Goal: Task Accomplishment & Management: Complete application form

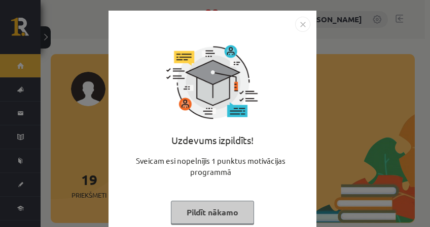
click at [299, 20] on img "Close" at bounding box center [302, 24] width 15 height 15
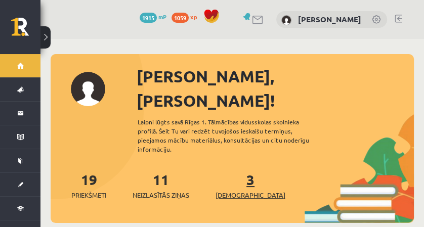
click at [235, 171] on link "3 Ieskaites" at bounding box center [251, 186] width 70 height 30
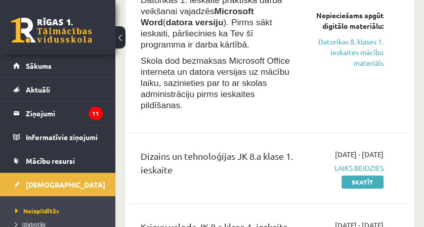
scroll to position [101, 0]
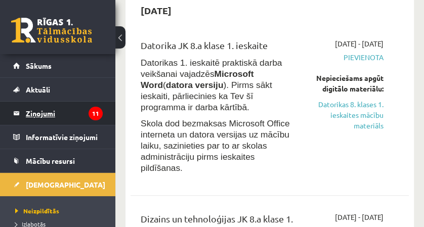
click at [62, 111] on legend "Ziņojumi 11" at bounding box center [64, 113] width 77 height 23
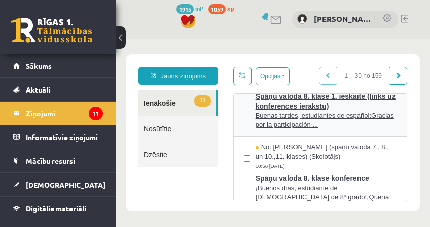
scroll to position [507, 0]
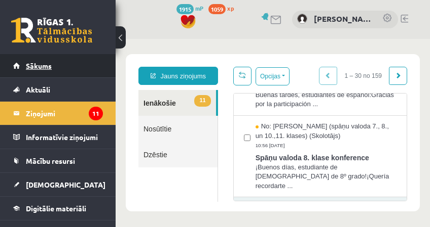
click at [15, 69] on link "Sākums" at bounding box center [58, 65] width 90 height 23
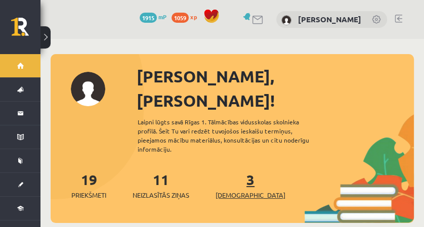
click at [237, 171] on link "3 Ieskaites" at bounding box center [251, 186] width 70 height 30
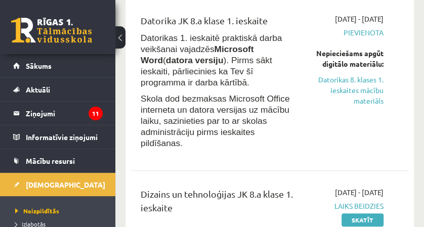
scroll to position [135, 0]
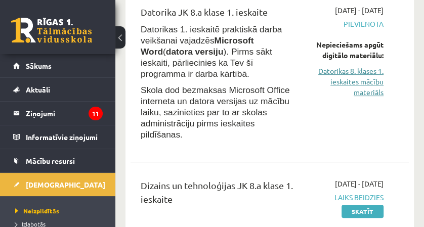
click at [365, 97] on link "Datorikas 8. klases 1. ieskaites mācību materiāls" at bounding box center [348, 82] width 71 height 32
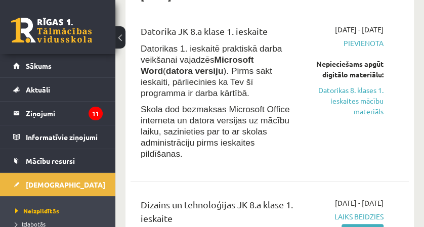
scroll to position [101, 0]
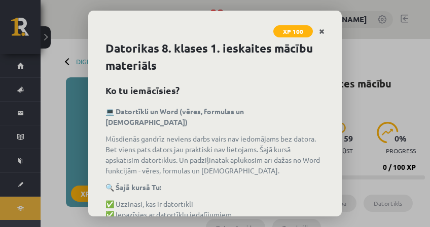
click at [322, 33] on icon "Close" at bounding box center [322, 31] width 6 height 7
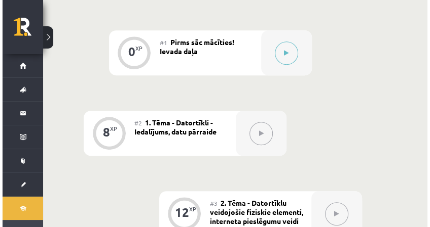
scroll to position [337, 0]
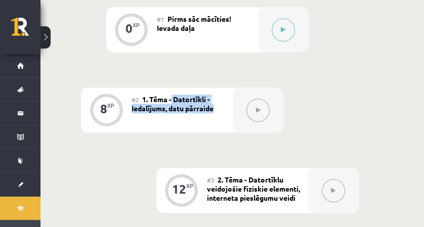
drag, startPoint x: 172, startPoint y: 98, endPoint x: 217, endPoint y: 114, distance: 48.1
click at [217, 114] on div "#2 1. Tēma - Datortīkli - Iedalījums, datu pārraide" at bounding box center [182, 110] width 101 height 45
copy span "Datortīkli - Iedalījums, datu pārraide"
click at [291, 27] on button at bounding box center [283, 29] width 23 height 23
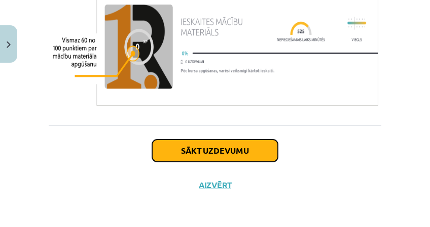
click at [180, 151] on button "Sākt uzdevumu" at bounding box center [215, 151] width 126 height 22
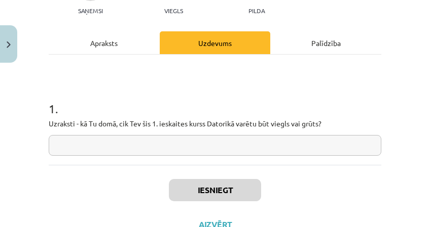
scroll to position [157, 0]
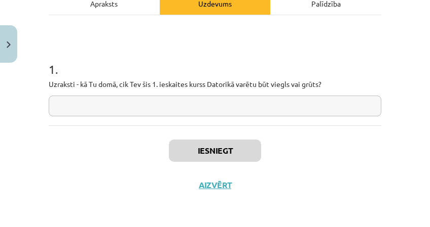
click at [161, 105] on input "text" at bounding box center [215, 106] width 332 height 21
drag, startPoint x: 161, startPoint y: 105, endPoint x: 146, endPoint y: 107, distance: 14.9
click at [146, 107] on input "text" at bounding box center [215, 106] width 332 height 21
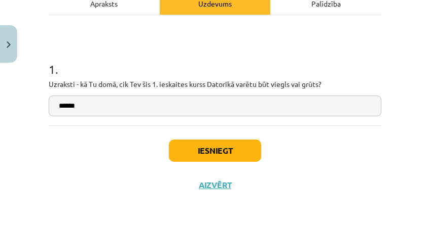
drag, startPoint x: 146, startPoint y: 109, endPoint x: 189, endPoint y: 114, distance: 43.4
click at [157, 112] on input "******" at bounding box center [215, 106] width 332 height 21
type input "******"
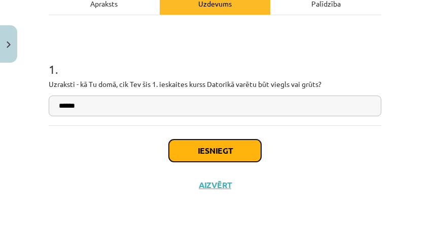
click at [194, 151] on button "Iesniegt" at bounding box center [215, 151] width 92 height 22
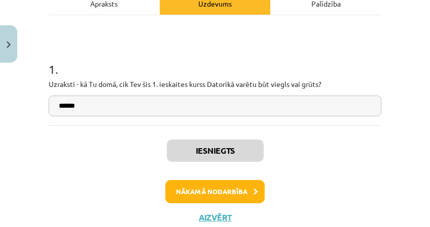
scroll to position [348, 0]
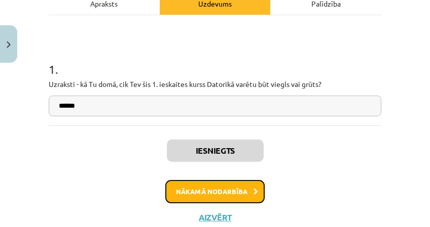
click at [209, 183] on button "Nākamā nodarbība" at bounding box center [214, 191] width 99 height 23
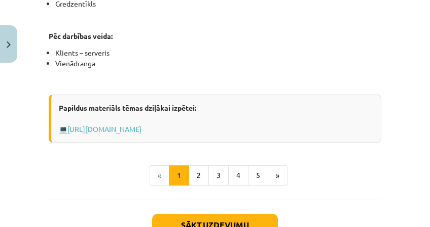
scroll to position [819, 0]
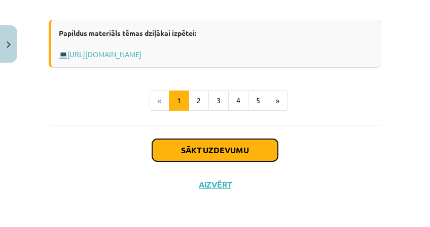
click at [217, 154] on button "Sākt uzdevumu" at bounding box center [215, 150] width 126 height 22
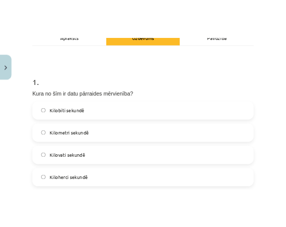
scroll to position [194, 0]
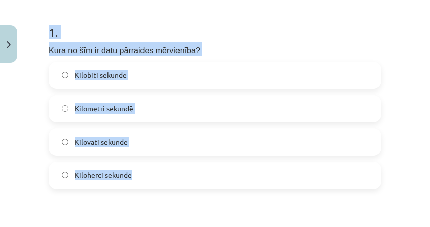
drag, startPoint x: 45, startPoint y: 31, endPoint x: 157, endPoint y: 176, distance: 183.0
copy div "1 . Kura no šīm ir datu pārraides mērvienība? Kilobiti sekundē Kilometri sekund…"
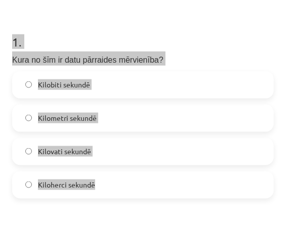
scroll to position [244, 0]
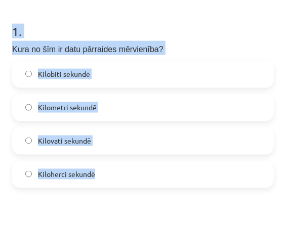
click at [166, 74] on label "Kilobiti sekundē" at bounding box center [143, 74] width 260 height 25
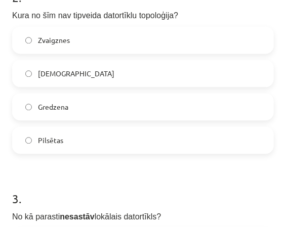
scroll to position [447, 0]
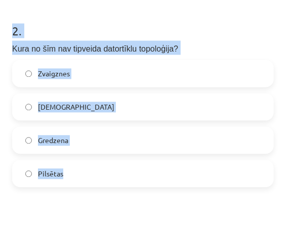
drag, startPoint x: 6, startPoint y: 30, endPoint x: 103, endPoint y: 170, distance: 171.0
click at [103, 170] on div "Mācību tēma: Datorikas 8. klases 1. ieskaites mācību materiāls #2 1. Tēma - Dat…" at bounding box center [143, 113] width 286 height 227
copy div "2 . Kura no šīm nav tipveida datortīklu topoloģija? Zvaigznes Maģistrāles Gredz…"
click at [130, 171] on label "Pilsētas" at bounding box center [143, 173] width 260 height 25
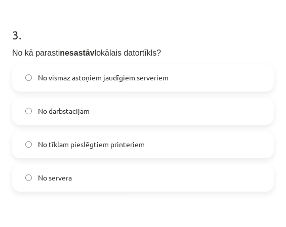
scroll to position [649, 0]
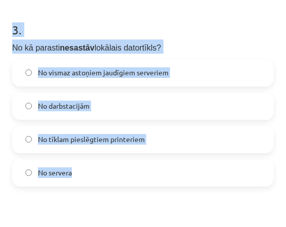
drag, startPoint x: 12, startPoint y: 33, endPoint x: 115, endPoint y: 180, distance: 179.3
click at [115, 180] on div "Mācību tēma: Datorikas 8. klases 1. ieskaites mācību materiāls #2 1. Tēma - Dat…" at bounding box center [143, 113] width 286 height 227
copy div "3 . No kā parasti nesastāv lokālais datortīkls? No vismaz astoņiem jaudīgiem se…"
click at [218, 70] on label "No vismaz astoņiem jaudīgiem serveriem" at bounding box center [143, 72] width 260 height 25
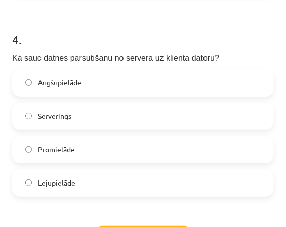
scroll to position [852, 0]
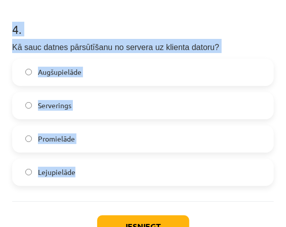
drag, startPoint x: 7, startPoint y: 24, endPoint x: 134, endPoint y: 166, distance: 190.1
copy div "4 . Kā sauc datnes pārsūtīšanu no servera uz klienta datoru? Augšupielāde Serve…"
click at [134, 179] on label "Lejupielāde" at bounding box center [143, 172] width 260 height 25
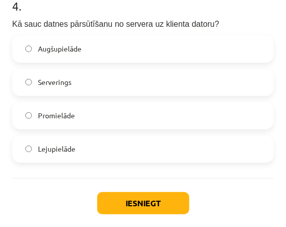
scroll to position [885, 0]
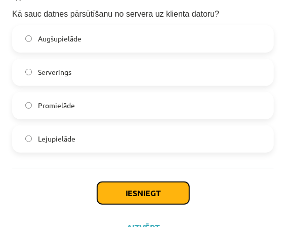
click at [134, 192] on button "Iesniegt" at bounding box center [143, 193] width 92 height 22
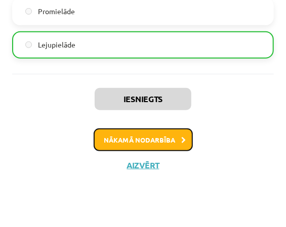
click at [162, 141] on button "Nākamā nodarbība" at bounding box center [143, 140] width 99 height 23
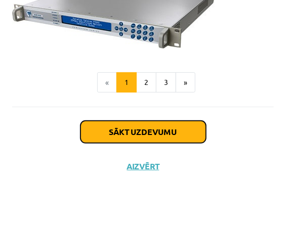
click at [163, 139] on button "Sākt uzdevumu" at bounding box center [144, 132] width 126 height 22
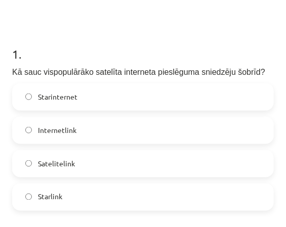
scroll to position [277, 0]
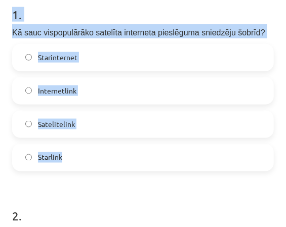
drag, startPoint x: 11, startPoint y: 9, endPoint x: 91, endPoint y: 145, distance: 157.8
copy div "1 . Kā sauc vispopulārāko satelīta interneta pieslēguma sniedzēju šobrīd? Stari…"
click at [182, 150] on label "Starlink" at bounding box center [143, 157] width 260 height 25
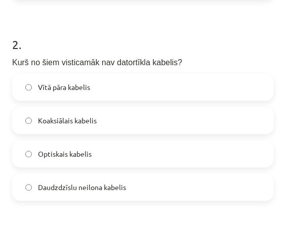
scroll to position [480, 0]
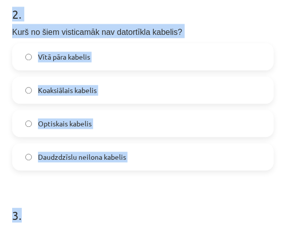
drag, startPoint x: 12, startPoint y: 12, endPoint x: 152, endPoint y: 172, distance: 212.5
click at [152, 172] on div "12 XP Saņemsi Viegls 59 pilda Apraksts Uzdevums Palīdzība 1 . Kā sauc vispopulā…" at bounding box center [143, 153] width 274 height 1105
drag, startPoint x: 152, startPoint y: 172, endPoint x: 144, endPoint y: 175, distance: 8.7
click at [144, 175] on form "1 . Kā sauc vispopulārāko satelīta interneta pieslēguma sniedzēju šobrīd? Stari…" at bounding box center [143, 181] width 262 height 788
click at [138, 191] on h1 "3 ." at bounding box center [143, 206] width 262 height 31
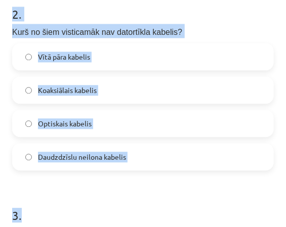
click at [195, 29] on p "Kurš no šiem visticamāk nav datortīkla kabelis?" at bounding box center [143, 31] width 262 height 14
drag, startPoint x: 16, startPoint y: 15, endPoint x: 136, endPoint y: 148, distance: 179.0
click at [136, 148] on div "Mācību tēma: Datorikas 8. klases 1. ieskaites mācību materiāls #3 2. Tēma - Dat…" at bounding box center [143, 113] width 286 height 227
copy div "2 . Kurš no šiem visticamāk nav datortīkla kabelis? Vītā pāra kabelis Koaksiāla…"
click at [237, 152] on label "Daudzdzīslu neilona kabelis" at bounding box center [143, 156] width 260 height 25
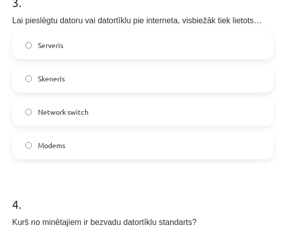
scroll to position [682, 0]
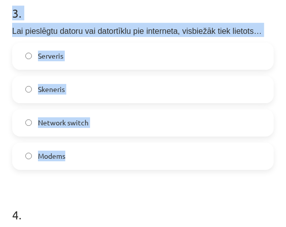
drag, startPoint x: 8, startPoint y: 12, endPoint x: 87, endPoint y: 137, distance: 148.1
copy div "3 . Lai pieslēgtu datoru vai datortīklu pie interneta, visbiežāk tiek lietots… …"
click at [70, 151] on label "Modems" at bounding box center [143, 156] width 260 height 25
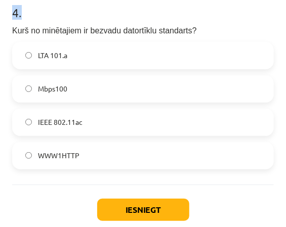
scroll to position [884, 0]
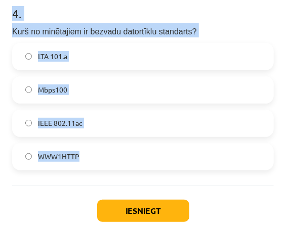
drag, startPoint x: 1, startPoint y: 5, endPoint x: 115, endPoint y: 178, distance: 207.4
click at [115, 178] on div "Mācību tēma: Datorikas 8. klases 1. ieskaites mācību materiāls #3 2. Tēma - Dat…" at bounding box center [143, 113] width 286 height 227
copy div "4 . Kurš no minētajiem ir bezvadu datortīklu standarts? LTA 101.a Mbps100 IEEE …"
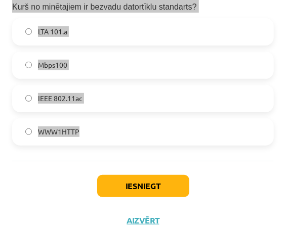
scroll to position [918, 0]
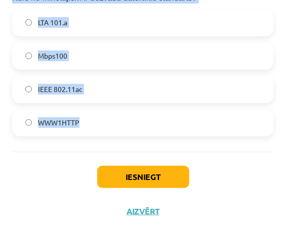
click at [112, 86] on label "IEEE 802.11ac" at bounding box center [143, 89] width 260 height 25
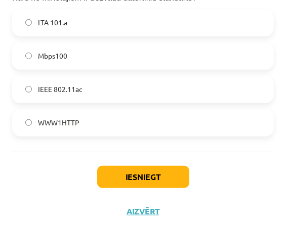
click at [130, 190] on div "Iesniegt Aizvērt" at bounding box center [143, 207] width 262 height 110
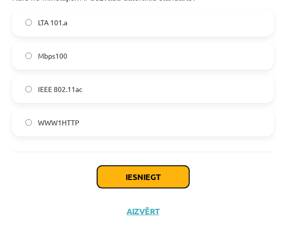
click at [117, 183] on button "Iesniegt" at bounding box center [143, 177] width 92 height 22
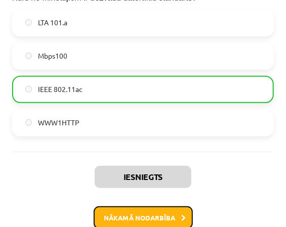
click at [109, 214] on button "Nākamā nodarbība" at bounding box center [143, 218] width 99 height 23
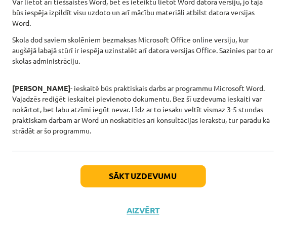
scroll to position [296, 0]
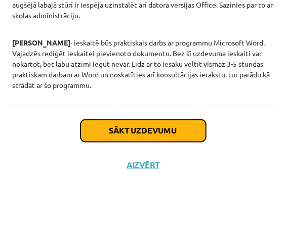
click at [111, 121] on button "Sākt uzdevumu" at bounding box center [144, 131] width 126 height 22
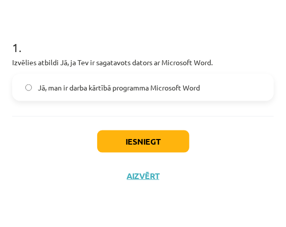
scroll to position [239, 0]
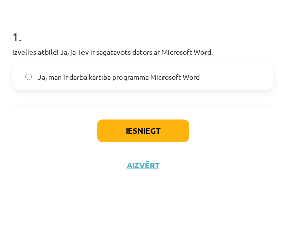
click at [112, 73] on span "Jā, man ir darba kārtībā programma Microsoft Word" at bounding box center [119, 77] width 162 height 11
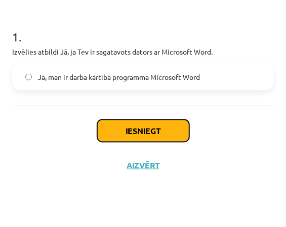
click at [121, 130] on button "Iesniegt" at bounding box center [143, 131] width 92 height 22
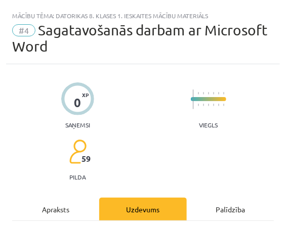
scroll to position [236, 0]
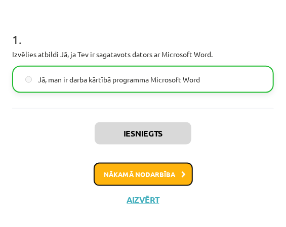
click at [110, 173] on button "Nākamā nodarbība" at bounding box center [143, 174] width 99 height 23
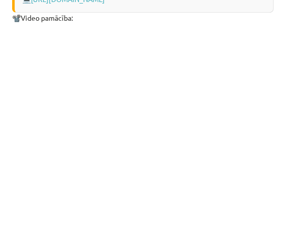
scroll to position [1609, 0]
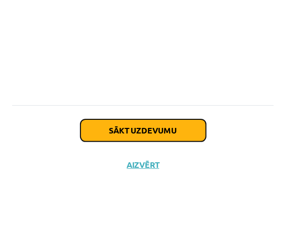
click at [169, 122] on button "Sākt uzdevumu" at bounding box center [144, 131] width 126 height 22
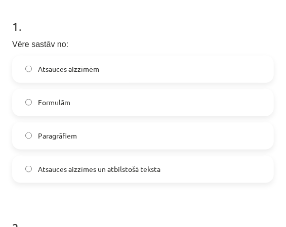
scroll to position [242, 0]
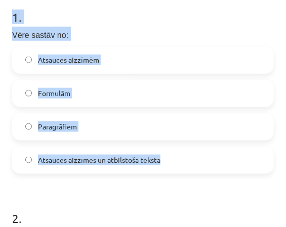
drag, startPoint x: 6, startPoint y: 11, endPoint x: 206, endPoint y: 167, distance: 254.0
click at [206, 167] on div "9 XP Saņemsi Viegls 59 pilda Apraksts Uzdevums Palīdzība 1 . Vēre sastāv no: At…" at bounding box center [143, 218] width 274 height 824
copy div "1 . Vēre sastāv no: Atsauces aizzīmēm Formulām Paragrāfiem Atsauces aizzīmes un…"
click at [210, 162] on label "Atsauces aizzīmes un atbilstošā teksta" at bounding box center [143, 160] width 260 height 25
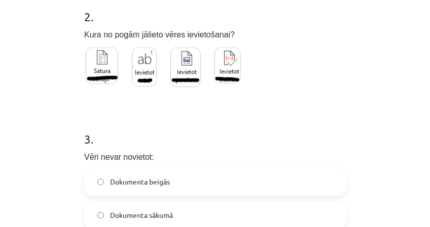
scroll to position [411, 0]
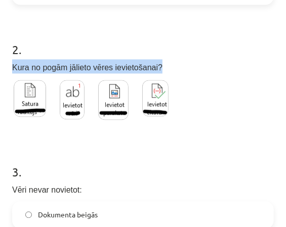
drag, startPoint x: 56, startPoint y: 55, endPoint x: 144, endPoint y: 75, distance: 90.1
click at [144, 75] on div "2 . Kura no pogām jālieto vēres ievietošanai?" at bounding box center [143, 76] width 262 height 103
drag, startPoint x: 144, startPoint y: 75, endPoint x: 121, endPoint y: 42, distance: 41.2
click at [121, 42] on h1 "2 ." at bounding box center [143, 40] width 262 height 31
drag, startPoint x: 6, startPoint y: 42, endPoint x: 166, endPoint y: 69, distance: 162.5
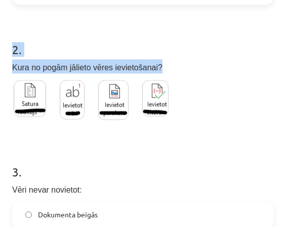
click at [166, 69] on div "9 XP Saņemsi Viegls 59 pilda Apraksts Uzdevums Palīdzība 1 . Vēre sastāv no: At…" at bounding box center [143, 49] width 274 height 824
click at [36, 99] on img at bounding box center [30, 99] width 32 height 37
click at [118, 98] on img at bounding box center [113, 101] width 30 height 40
click at [159, 109] on img at bounding box center [155, 99] width 26 height 36
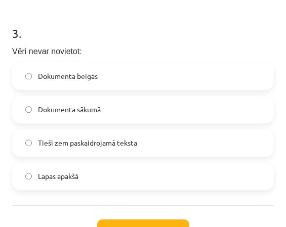
scroll to position [573, 0]
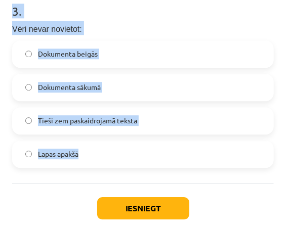
drag, startPoint x: 12, startPoint y: 8, endPoint x: 118, endPoint y: 148, distance: 175.7
click at [118, 148] on div "Mācību tēma: Datorikas 8. klases 1. ieskaites mācību materiāls #5 3. Tēma - Vēr…" at bounding box center [143, 113] width 286 height 227
click at [119, 87] on label "Dokumenta sākumā" at bounding box center [143, 87] width 260 height 25
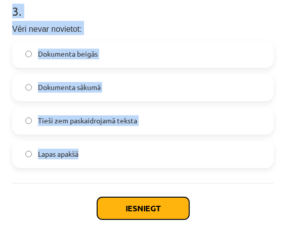
click at [128, 203] on button "Iesniegt" at bounding box center [143, 209] width 92 height 22
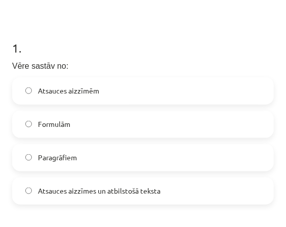
scroll to position [346, 0]
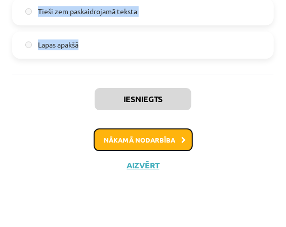
click at [153, 142] on button "Nākamā nodarbība" at bounding box center [143, 140] width 99 height 23
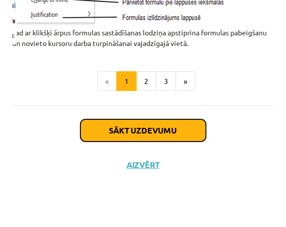
click at [105, 129] on button "Sākt uzdevumu" at bounding box center [144, 131] width 126 height 22
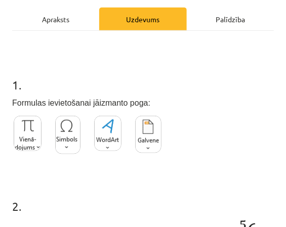
scroll to position [175, 0]
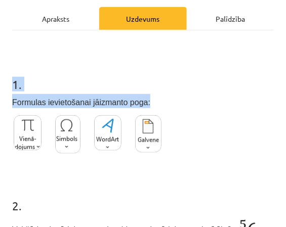
drag, startPoint x: 15, startPoint y: 86, endPoint x: 134, endPoint y: 109, distance: 120.8
click at [134, 109] on div "1 . Formulas ievietošanai jāizmanto poga:" at bounding box center [143, 110] width 262 height 101
click at [34, 139] on img at bounding box center [28, 132] width 28 height 35
click at [68, 144] on img at bounding box center [67, 134] width 25 height 38
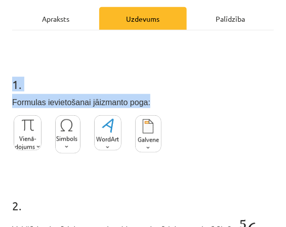
click at [110, 133] on img at bounding box center [107, 132] width 27 height 35
click at [140, 142] on img at bounding box center [148, 133] width 26 height 37
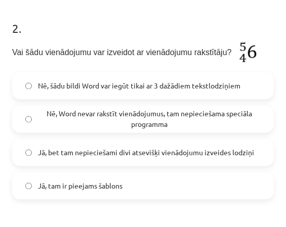
scroll to position [343, 0]
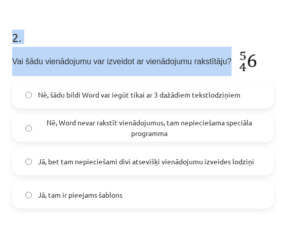
drag, startPoint x: 7, startPoint y: 38, endPoint x: 212, endPoint y: 57, distance: 206.0
click at [212, 57] on div "9 XP Saņemsi Grūts 59 pilda Apraksts Uzdevums Palīdzība 1 . Formulas ievietošan…" at bounding box center [143, 102] width 274 height 795
click at [232, 61] on img at bounding box center [247, 61] width 31 height 29
click at [235, 26] on h1 "2 ." at bounding box center [143, 28] width 262 height 31
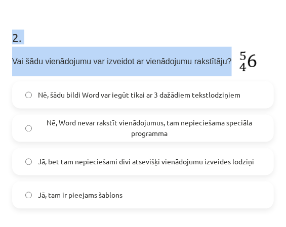
click at [234, 61] on img at bounding box center [247, 61] width 31 height 29
click at [134, 139] on div "Nē, šādu bildi Word var iegūt tikai ar 3 dažādiem tekstlodziņiem Nē, Word nevar…" at bounding box center [143, 146] width 262 height 128
drag, startPoint x: 107, startPoint y: 13, endPoint x: 64, endPoint y: 69, distance: 70.9
click at [107, 13] on h1 "2 ." at bounding box center [143, 28] width 262 height 31
drag, startPoint x: 92, startPoint y: 17, endPoint x: 103, endPoint y: 22, distance: 12.0
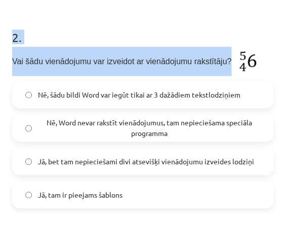
click at [93, 16] on h1 "2 ." at bounding box center [143, 28] width 262 height 31
click at [209, 26] on h1 "2 ." at bounding box center [143, 28] width 262 height 31
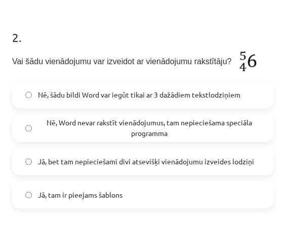
click at [272, 52] on div "9 XP Saņemsi Grūts 59 pilda Apraksts Uzdevums Palīdzība 1 . Formulas ievietošan…" at bounding box center [143, 102] width 274 height 795
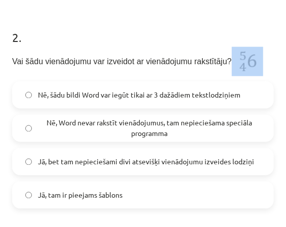
click at [272, 52] on div "9 XP Saņemsi Grūts 59 pilda Apraksts Uzdevums Palīdzība 1 . Formulas ievietošan…" at bounding box center [143, 102] width 274 height 795
click at [100, 118] on div "Nē, šādu bildi Word var iegūt tikai ar 3 dažādiem tekstlodziņiem Nē, Word nevar…" at bounding box center [143, 146] width 262 height 128
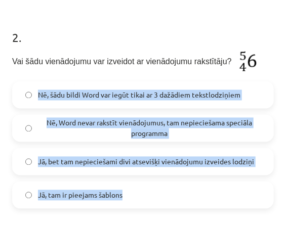
drag, startPoint x: 40, startPoint y: 93, endPoint x: 140, endPoint y: 191, distance: 140.1
click at [140, 191] on div "Nē, šādu bildi Word var iegūt tikai ar 3 dažādiem tekstlodziņiem Nē, Word nevar…" at bounding box center [143, 146] width 262 height 128
click at [177, 193] on label "Jā, tam ir pieejams šablons" at bounding box center [143, 195] width 260 height 25
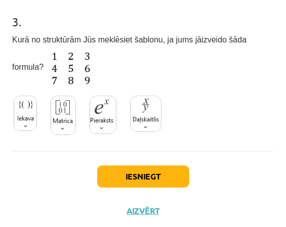
scroll to position [580, 0]
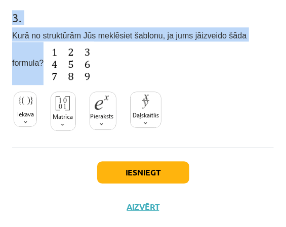
drag, startPoint x: 5, startPoint y: 12, endPoint x: 268, endPoint y: 27, distance: 264.3
click at [268, 27] on div "Mācību tēma: Datorikas 8. klases 1. ieskaites mācību materiāls #6 4. Tēma - For…" at bounding box center [143, 113] width 286 height 227
click at [268, 27] on div "3 . Kurā no struktūrām Jūs meklēsiet šablonu, ja jums jāizveido šāda formula?" at bounding box center [143, 65] width 262 height 145
click at [45, 63] on img at bounding box center [69, 63] width 51 height 43
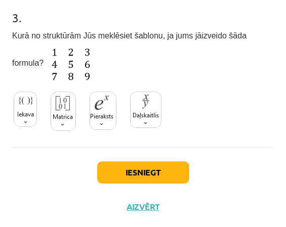
drag, startPoint x: 79, startPoint y: 56, endPoint x: 73, endPoint y: 57, distance: 6.2
click at [79, 56] on p "Kurā no struktūrām Jūs meklēsiet šablonu, ja jums jāizveido šāda formula?" at bounding box center [143, 55] width 262 height 57
click at [51, 61] on img at bounding box center [69, 63] width 51 height 43
drag, startPoint x: 31, startPoint y: 62, endPoint x: 20, endPoint y: 47, distance: 18.8
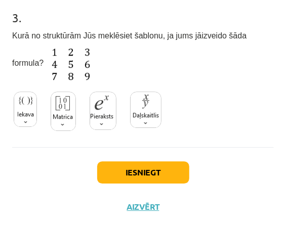
click at [44, 47] on img at bounding box center [69, 63] width 51 height 43
click at [44, 61] on img at bounding box center [69, 63] width 51 height 43
click at [68, 117] on img at bounding box center [63, 112] width 25 height 40
click at [97, 113] on img at bounding box center [103, 111] width 27 height 38
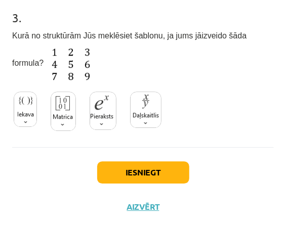
click at [145, 117] on img at bounding box center [145, 110] width 31 height 36
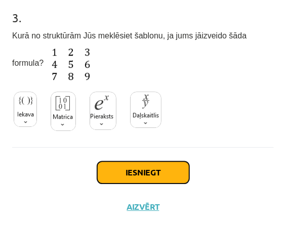
click at [144, 173] on button "Iesniegt" at bounding box center [143, 173] width 92 height 22
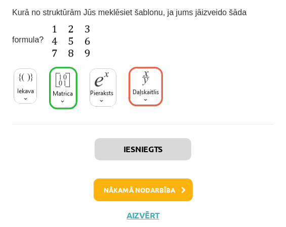
scroll to position [614, 0]
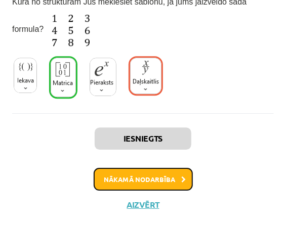
click at [154, 174] on button "Nākamā nodarbība" at bounding box center [143, 179] width 99 height 23
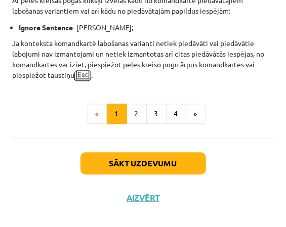
scroll to position [1348, 0]
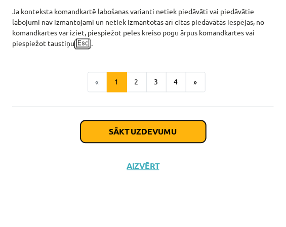
click at [154, 136] on button "Sākt uzdevumu" at bounding box center [144, 132] width 126 height 22
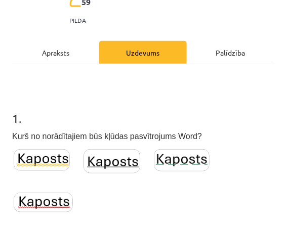
scroll to position [242, 0]
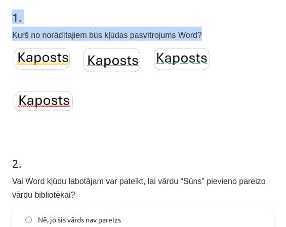
drag, startPoint x: 17, startPoint y: 19, endPoint x: 192, endPoint y: 33, distance: 175.8
click at [43, 58] on img at bounding box center [42, 59] width 56 height 22
click at [121, 61] on img at bounding box center [112, 60] width 57 height 24
click at [192, 56] on img at bounding box center [182, 59] width 56 height 22
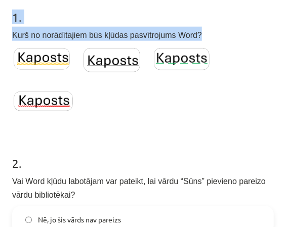
click at [63, 101] on img at bounding box center [43, 102] width 59 height 20
click at [40, 105] on img at bounding box center [43, 102] width 59 height 20
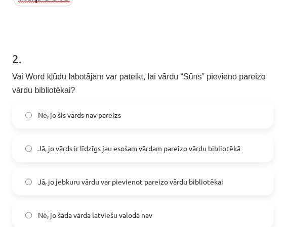
scroll to position [377, 0]
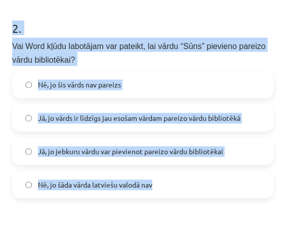
drag, startPoint x: 14, startPoint y: 27, endPoint x: 178, endPoint y: 179, distance: 224.0
click at [178, 179] on div "9 XP Saņemsi Grūts 59 pilda Apraksts Uzdevums Palīdzība 1 . Kurš no norādītajie…" at bounding box center [143, 109] width 274 height 876
click at [241, 153] on label "Jā, jo jebkuru vārdu var pievienot pareizo vārdu bibliotēkai" at bounding box center [143, 151] width 260 height 25
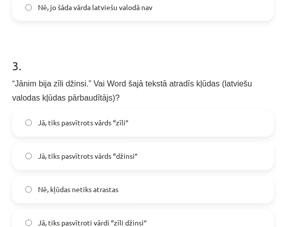
scroll to position [580, 0]
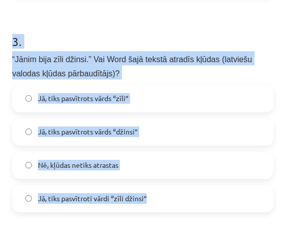
drag, startPoint x: 21, startPoint y: 40, endPoint x: 193, endPoint y: 189, distance: 228.1
click at [193, 189] on div "3 . “Jānim bija zīli džinsi.” Vai Word šajā tekstā atradīs kļūdas (latviešu val…" at bounding box center [143, 115] width 262 height 196
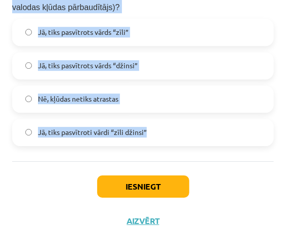
scroll to position [647, 0]
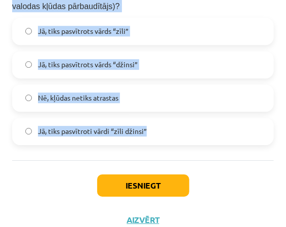
click at [198, 31] on label "Jā, tiks pasvītrots vārds “zīli”" at bounding box center [143, 31] width 260 height 25
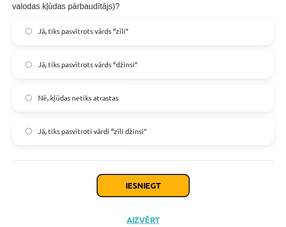
click at [146, 184] on button "Iesniegt" at bounding box center [143, 186] width 92 height 22
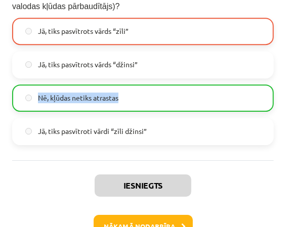
drag, startPoint x: 36, startPoint y: 99, endPoint x: 122, endPoint y: 102, distance: 85.1
click at [122, 102] on label "Nē, kļūdas netiks atrastas" at bounding box center [143, 98] width 260 height 25
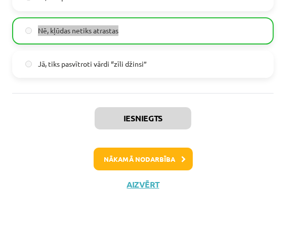
scroll to position [715, 0]
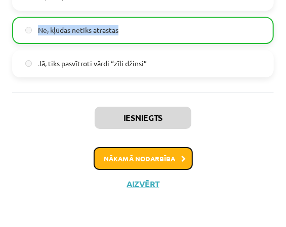
click at [156, 165] on button "Nākamā nodarbība" at bounding box center [143, 158] width 99 height 23
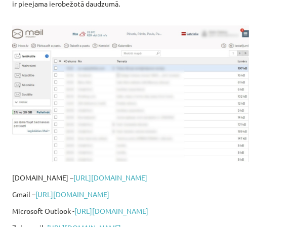
scroll to position [343, 0]
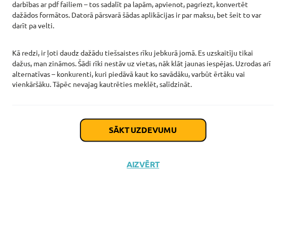
click at [159, 131] on button "Sākt uzdevumu" at bounding box center [144, 131] width 126 height 22
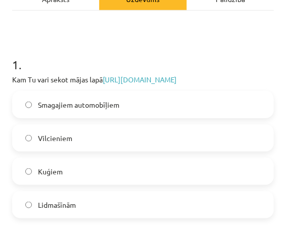
scroll to position [209, 0]
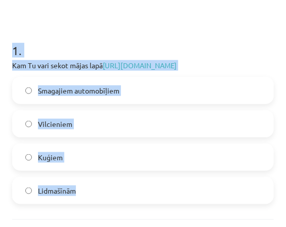
drag, startPoint x: 10, startPoint y: 45, endPoint x: 142, endPoint y: 178, distance: 188.0
click at [142, 178] on div "3 XP Saņemsi Viegls 59 pilda Apraksts Uzdevums Palīdzība 1 . Kam Tu vari sekot …" at bounding box center [143, 87] width 274 height 496
click at [103, 191] on label "Lidmašīnām" at bounding box center [143, 190] width 260 height 25
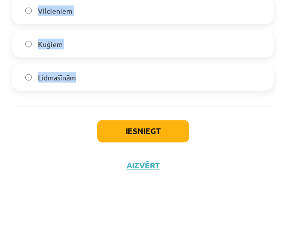
scroll to position [323, 0]
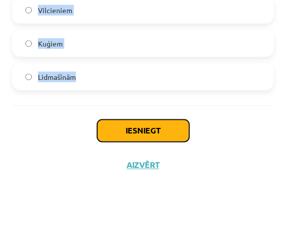
click at [151, 124] on button "Iesniegt" at bounding box center [143, 131] width 92 height 22
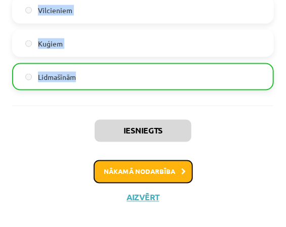
click at [124, 178] on button "Nākamā nodarbība" at bounding box center [143, 172] width 99 height 23
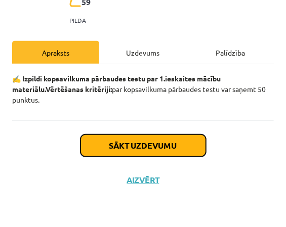
click at [130, 148] on button "Sākt uzdevumu" at bounding box center [144, 146] width 126 height 22
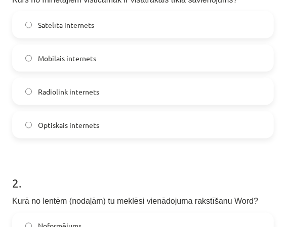
scroll to position [209, 0]
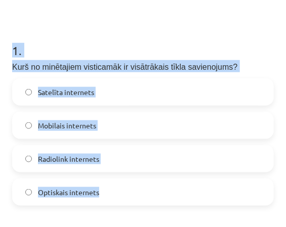
drag, startPoint x: 13, startPoint y: 54, endPoint x: 177, endPoint y: 183, distance: 209.6
click at [177, 183] on div "1 . Kurš no minētajiem visticamāk ir visātrākais tīkla savienojums? Satelīta in…" at bounding box center [143, 116] width 262 height 180
drag, startPoint x: 139, startPoint y: 195, endPoint x: 128, endPoint y: 183, distance: 16.1
click at [139, 195] on label "Optiskais internets" at bounding box center [143, 192] width 260 height 25
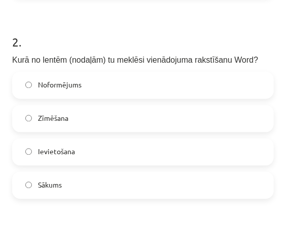
scroll to position [411, 0]
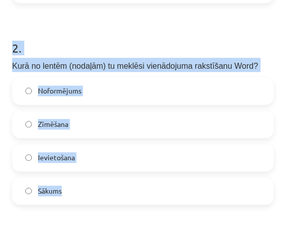
drag, startPoint x: 9, startPoint y: 48, endPoint x: 106, endPoint y: 189, distance: 171.3
click at [175, 164] on label "Ievietošana" at bounding box center [143, 158] width 260 height 25
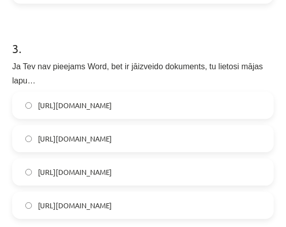
scroll to position [614, 0]
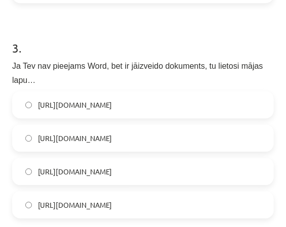
drag, startPoint x: 2, startPoint y: 49, endPoint x: 171, endPoint y: 188, distance: 219.5
click at [171, 188] on div "Mācību tēma: Datorikas 8. klases 1. ieskaites mācību materiāls #9 Noslēguma tes…" at bounding box center [143, 113] width 286 height 227
click at [168, 159] on label "https://www.google.com/docs/about/" at bounding box center [143, 171] width 260 height 25
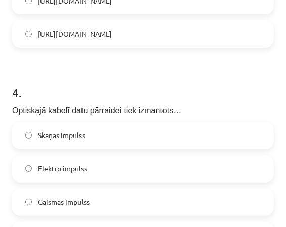
scroll to position [783, 0]
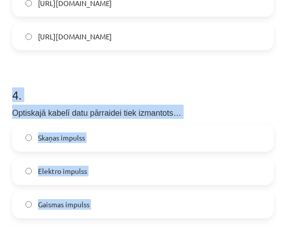
drag, startPoint x: 4, startPoint y: 80, endPoint x: 120, endPoint y: 212, distance: 175.9
click at [120, 212] on div "Mācību tēma: Datorikas 8. klases 1. ieskaites mācību materiāls #9 Noslēguma tes…" at bounding box center [143, 113] width 286 height 227
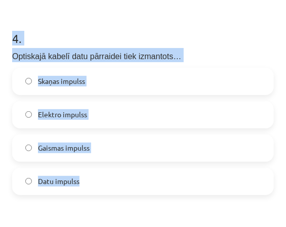
scroll to position [884, 0]
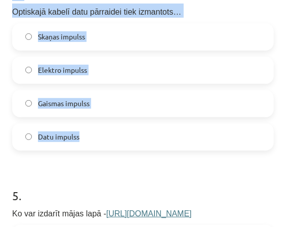
click at [117, 91] on label "Gaismas impulss" at bounding box center [143, 103] width 260 height 25
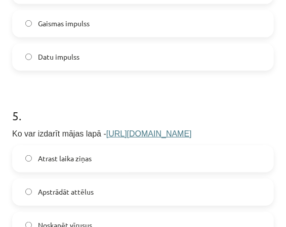
scroll to position [1019, 0]
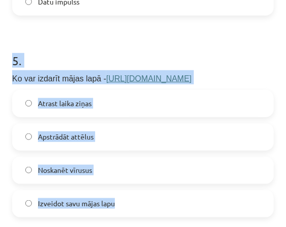
drag, startPoint x: 9, startPoint y: 44, endPoint x: 147, endPoint y: 179, distance: 193.1
click at [147, 179] on div "50 XP Saņemsi Grūts 59 pilda Apraksts Uzdevums Palīdzība 1 . Kurš no minētajiem…" at bounding box center [143, 177] width 274 height 2296
click at [120, 192] on label "Izveidot savu mājas lapu" at bounding box center [143, 203] width 260 height 25
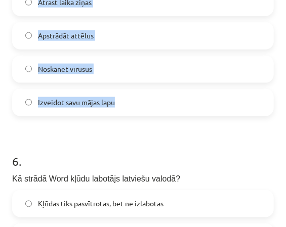
scroll to position [1255, 0]
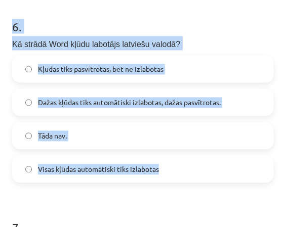
drag, startPoint x: 9, startPoint y: 10, endPoint x: 193, endPoint y: 156, distance: 235.2
click at [239, 90] on label "Dažas kļūdas tiks automātiski izlabotas, dažas pasvītrotas." at bounding box center [143, 102] width 260 height 25
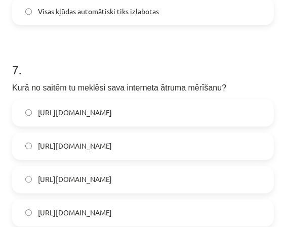
scroll to position [1424, 0]
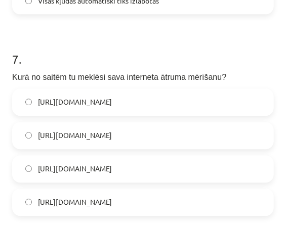
drag, startPoint x: 15, startPoint y: 45, endPoint x: 131, endPoint y: 197, distance: 191.5
click at [131, 197] on div "Mācību tēma: Datorikas 8. klases 1. ieskaites mācību materiāls #9 Noslēguma tes…" at bounding box center [143, 113] width 286 height 227
click at [181, 157] on label "https://www.speedtest.net/" at bounding box center [143, 169] width 260 height 25
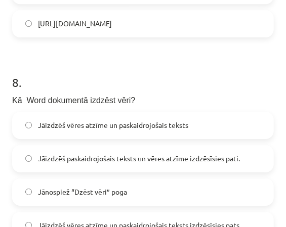
scroll to position [1660, 0]
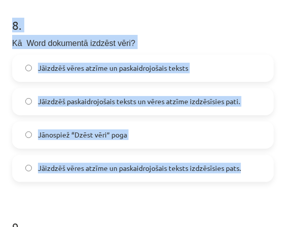
drag, startPoint x: 12, startPoint y: 8, endPoint x: 248, endPoint y: 150, distance: 275.6
click at [214, 58] on label "Jāizdzēš vēres atzīme un paskaidrojošais teksts" at bounding box center [143, 68] width 260 height 25
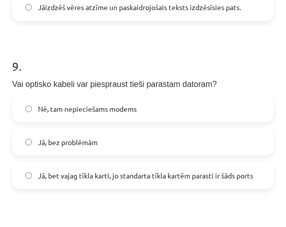
scroll to position [1863, 0]
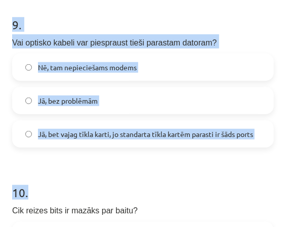
drag, startPoint x: 17, startPoint y: 7, endPoint x: 271, endPoint y: 136, distance: 284.8
click at [166, 55] on label "Nē, tam nepieciešams modems" at bounding box center [143, 67] width 260 height 25
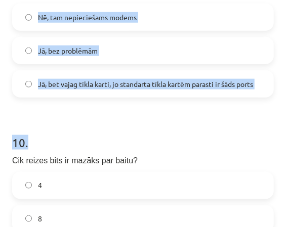
scroll to position [1964, 0]
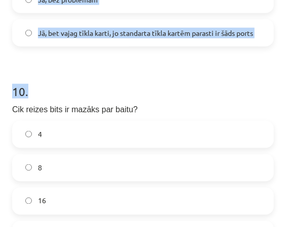
click at [91, 69] on h1 "10 ." at bounding box center [143, 82] width 262 height 31
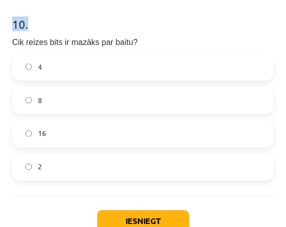
scroll to position [2032, 0]
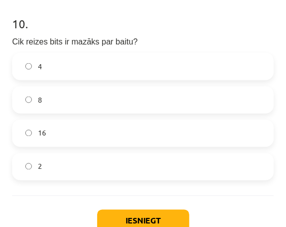
click at [195, 33] on p "Cik reizes bits ir mazāks par baitu?" at bounding box center [143, 40] width 262 height 14
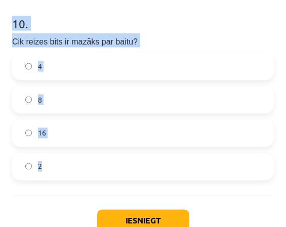
drag, startPoint x: 18, startPoint y: 8, endPoint x: 149, endPoint y: 152, distance: 195.1
click at [149, 152] on div "10 . Cik reizes bits ir mazāks par baitu? 4 8 16 2" at bounding box center [143, 90] width 262 height 182
click at [97, 88] on label "8" at bounding box center [143, 100] width 260 height 25
click at [126, 210] on button "Iesniegt" at bounding box center [143, 221] width 92 height 22
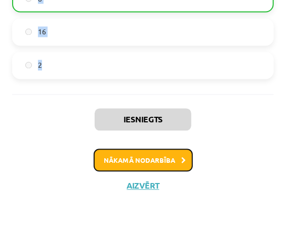
click at [177, 149] on button "Nākamā nodarbība" at bounding box center [143, 160] width 99 height 23
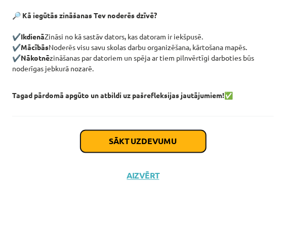
click at [166, 135] on button "Sākt uzdevumu" at bounding box center [144, 142] width 126 height 22
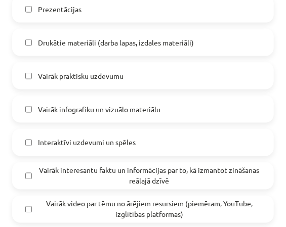
scroll to position [310, 0]
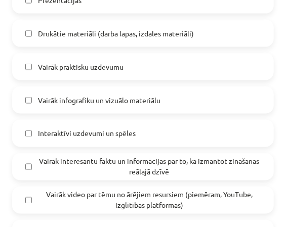
click at [146, 171] on span "Vairāk interesantu faktu un informācijas par to, kā izmantot zināšanas reālajā …" at bounding box center [149, 167] width 223 height 21
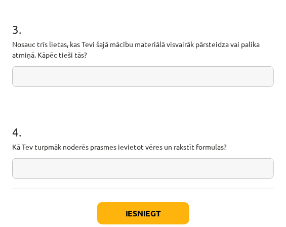
scroll to position [951, 0]
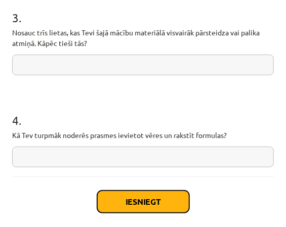
click at [154, 205] on button "Iesniegt" at bounding box center [143, 202] width 92 height 22
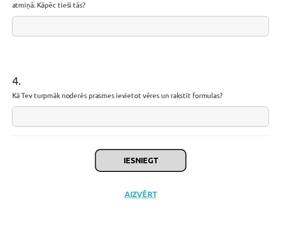
scroll to position [1022, 0]
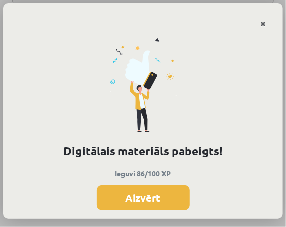
click at [254, 26] on link "Close" at bounding box center [263, 24] width 18 height 20
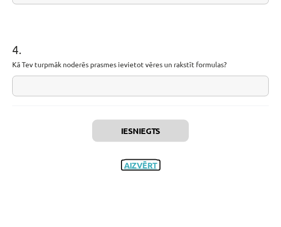
click at [139, 163] on button "Aizvērt" at bounding box center [141, 166] width 38 height 10
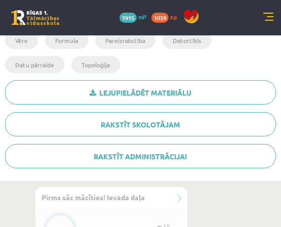
click at [267, 16] on link at bounding box center [268, 18] width 10 height 10
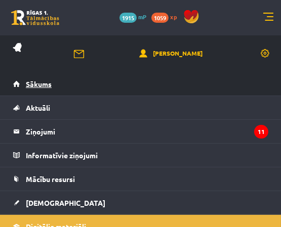
click at [121, 86] on link "Sākums" at bounding box center [140, 83] width 255 height 23
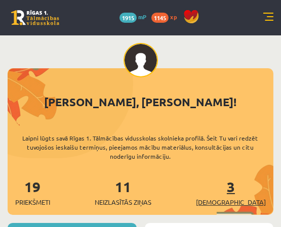
click at [250, 188] on link "3 Ieskaites" at bounding box center [231, 193] width 70 height 30
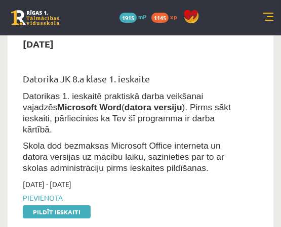
scroll to position [67, 0]
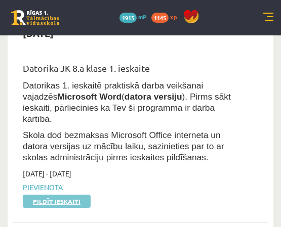
click at [68, 195] on link "Pildīt ieskaiti" at bounding box center [57, 201] width 68 height 13
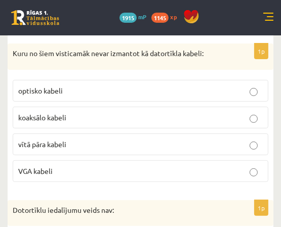
scroll to position [236, 0]
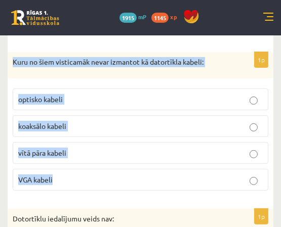
drag, startPoint x: 13, startPoint y: 62, endPoint x: 115, endPoint y: 169, distance: 148.3
click at [115, 169] on div "1p Kuru no šiem visticamāk nevar izmantot kā datortīkla kabeli: optisko kabeli …" at bounding box center [141, 125] width 266 height 147
copy div "Kuru no šiem visticamāk nevar izmantot kā datortīkla kabeli: optisko kabeli koa…"
click at [146, 189] on label "VGA kabeli" at bounding box center [141, 180] width 256 height 22
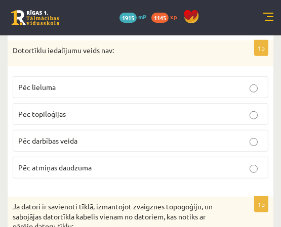
scroll to position [405, 0]
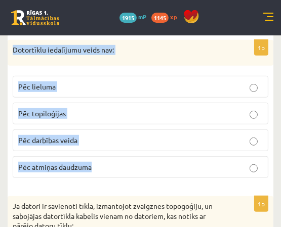
drag, startPoint x: 28, startPoint y: 51, endPoint x: 157, endPoint y: 171, distance: 175.9
click at [156, 172] on div "1p Dotortīklu iedalījumu veids nav: Pēc lieluma Pēc topiloģijas Pēc darbības ve…" at bounding box center [141, 113] width 266 height 147
click at [123, 171] on p "Pēc atmiņas daudzuma" at bounding box center [140, 167] width 245 height 11
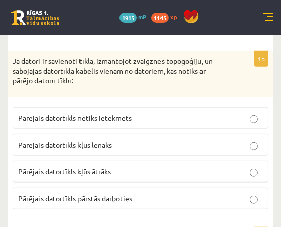
scroll to position [540, 0]
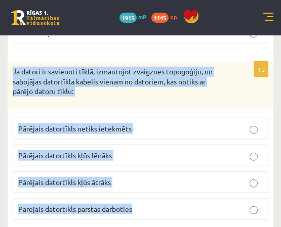
drag, startPoint x: 14, startPoint y: 70, endPoint x: 161, endPoint y: 196, distance: 192.6
click at [161, 196] on div "1p Ja datori ir savienoti tīklā, izmantojot zvaigznes topogoģiju, un sabojājas …" at bounding box center [141, 145] width 266 height 167
click at [201, 207] on p "Pārējais datortīkls pārstās darboties" at bounding box center [140, 209] width 245 height 11
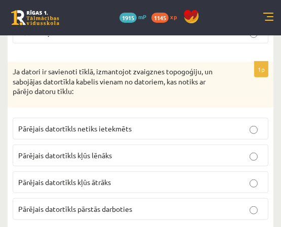
click at [185, 132] on p "Pārējais datortīkls netiks ietekmēts" at bounding box center [140, 129] width 245 height 11
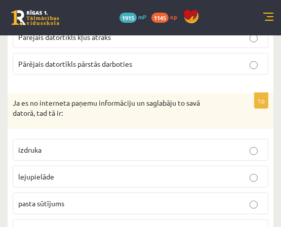
scroll to position [709, 0]
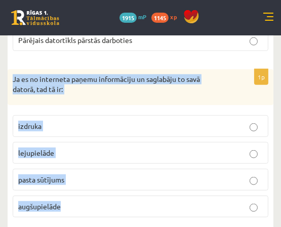
drag, startPoint x: 9, startPoint y: 76, endPoint x: 108, endPoint y: 198, distance: 156.2
click at [108, 198] on div "1p Ja es no interneta paņemu informāciju un saglabāju to savā datorā, tad tā ir…" at bounding box center [141, 147] width 266 height 157
copy div "Ja es no interneta paņemu informāciju un saglabāju to savā datorā, tad tā ir: i…"
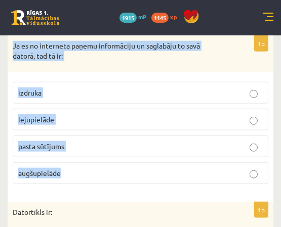
click at [132, 121] on p "lejupielāde" at bounding box center [140, 119] width 245 height 11
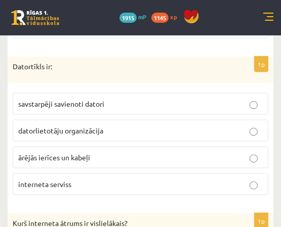
scroll to position [878, 0]
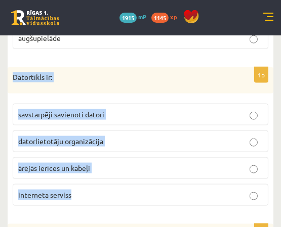
drag, startPoint x: 13, startPoint y: 76, endPoint x: 91, endPoint y: 186, distance: 135.5
click at [91, 186] on div "1p Datortīkls ir: savstarpēji savienoti datori datorlietotāju organizācija ārēj…" at bounding box center [141, 140] width 266 height 147
click at [124, 113] on p "savstarpēji savienoti datori" at bounding box center [140, 114] width 245 height 11
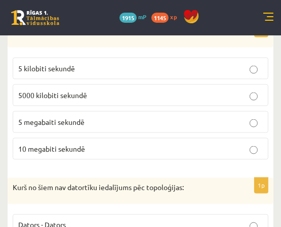
scroll to position [1047, 0]
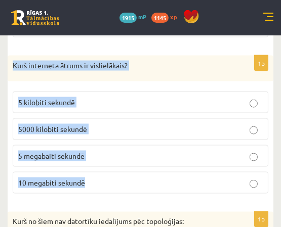
drag, startPoint x: 8, startPoint y: 60, endPoint x: 89, endPoint y: 173, distance: 139.7
click at [89, 173] on div "1p Kurš interneta ātrums ir vislielākais? 5 kilobiti sekundē 5000 kilobiti seku…" at bounding box center [141, 129] width 266 height 147
copy div "Kurš interneta ātrums ir vislielākais? 5 kilobiti sekundē 5000 kilobiti sekundē…"
click at [142, 163] on label "5 megabaiti sekundē" at bounding box center [141, 156] width 256 height 22
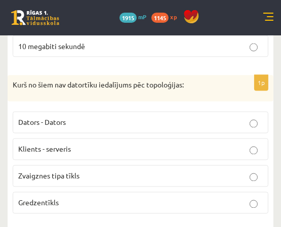
scroll to position [1216, 0]
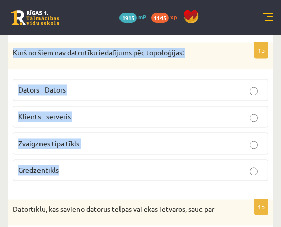
drag, startPoint x: 8, startPoint y: 45, endPoint x: 118, endPoint y: 163, distance: 161.3
click at [118, 163] on div "1p Kurš no šiem nav datortīku iedalījums pēc topoloģijas: Dators - Dators Klien…" at bounding box center [141, 116] width 266 height 147
copy div "Kurš no šiem nav datortīku iedalījums pēc topoloģijas: Dators - Dators Klients …"
click at [101, 115] on p "Klients - serveris" at bounding box center [140, 117] width 245 height 11
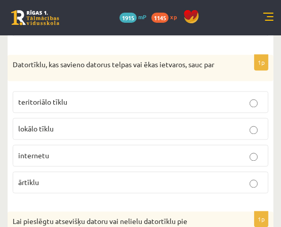
scroll to position [1350, 0]
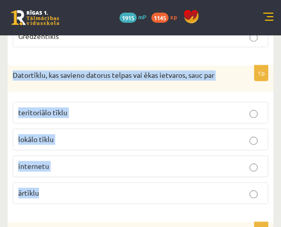
drag, startPoint x: 13, startPoint y: 69, endPoint x: 81, endPoint y: 195, distance: 143.5
click at [81, 195] on div "1p Datortīklu, kas savieno datorus telpas vai ēkas ietvaros, sauc par teritoriā…" at bounding box center [141, 138] width 266 height 147
copy div "Datortīklu, kas savieno datorus telpas vai ēkas ietvaros, sauc par teritoriālo …"
click at [105, 134] on p "lokālo tīklu" at bounding box center [140, 139] width 245 height 11
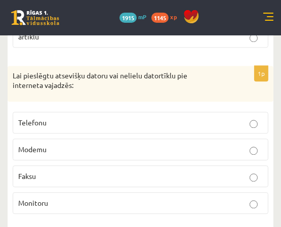
scroll to position [1515, 0]
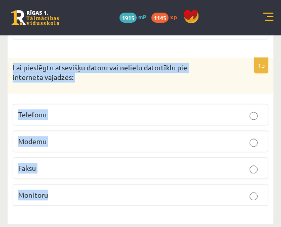
drag, startPoint x: 16, startPoint y: 61, endPoint x: 95, endPoint y: 183, distance: 145.1
click at [95, 183] on div "1p Lai pieslēgtu atsevišķu datoru vai nelielu datortīklu pie interneta vajadzēs…" at bounding box center [141, 136] width 266 height 157
copy div "Lai pieslēgtu atsevišķu datoru vai nelielu datortīklu pie interneta vajadzēs: T…"
click at [123, 146] on label "Modemu" at bounding box center [141, 142] width 256 height 22
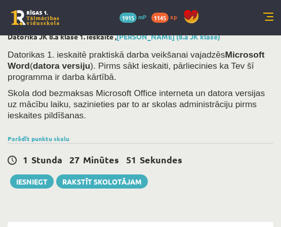
scroll to position [0, 0]
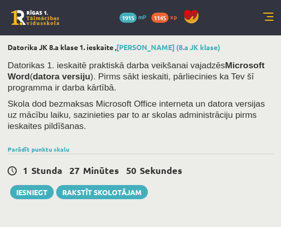
click at [203, 152] on div "Parādīt punktu skalu Atzīme No Līdz 1 0 7 2 8 11 3 12 15 4 16 18 5 19 22 6 23 2…" at bounding box center [141, 149] width 266 height 9
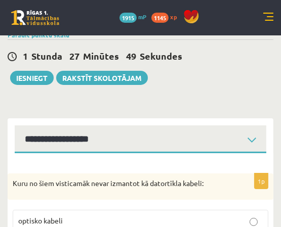
scroll to position [135, 0]
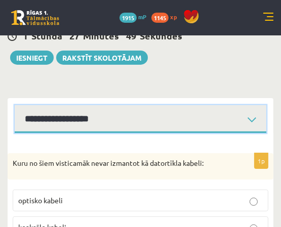
click at [186, 119] on select "**********" at bounding box center [141, 119] width 252 height 28
click at [186, 120] on select "**********" at bounding box center [141, 119] width 252 height 28
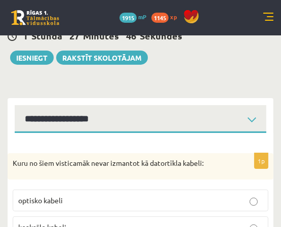
click at [169, 175] on div "Kuru no šiem visticamāk nevar izmantot kā datortīkla kabeli:" at bounding box center [141, 166] width 266 height 26
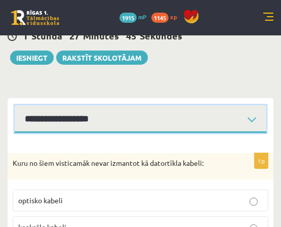
click at [182, 125] on select "**********" at bounding box center [141, 119] width 252 height 28
click at [15, 105] on select "**********" at bounding box center [141, 119] width 252 height 28
click at [217, 127] on select "**********" at bounding box center [141, 119] width 252 height 28
click at [214, 127] on select "**********" at bounding box center [141, 119] width 252 height 28
click at [15, 105] on select "**********" at bounding box center [141, 119] width 252 height 28
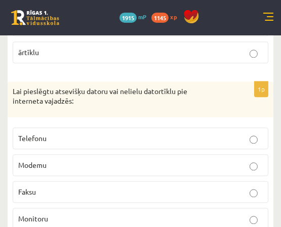
scroll to position [1515, 0]
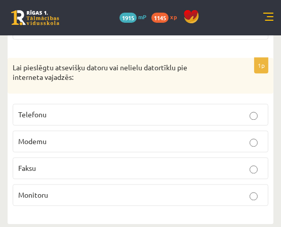
click at [150, 136] on p "Modemu" at bounding box center [140, 141] width 245 height 11
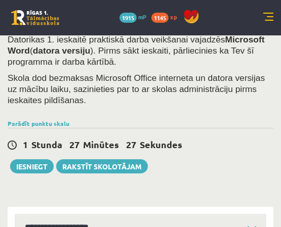
scroll to position [135, 0]
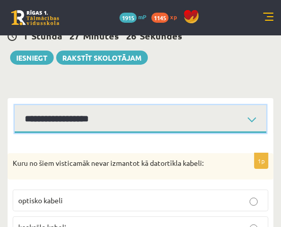
click at [180, 121] on select "**********" at bounding box center [141, 119] width 252 height 28
click at [174, 122] on select "**********" at bounding box center [141, 119] width 252 height 28
click at [15, 105] on select "**********" at bounding box center [141, 119] width 252 height 28
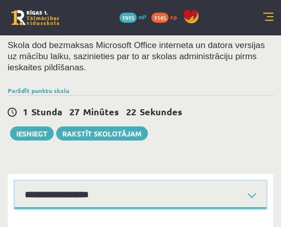
scroll to position [101, 0]
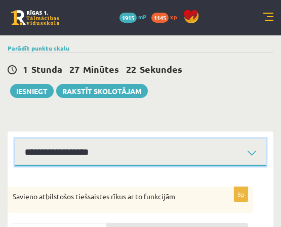
click at [166, 150] on select "**********" at bounding box center [141, 153] width 252 height 28
click at [162, 142] on select "**********" at bounding box center [141, 153] width 252 height 28
click at [15, 139] on select "**********" at bounding box center [141, 153] width 252 height 28
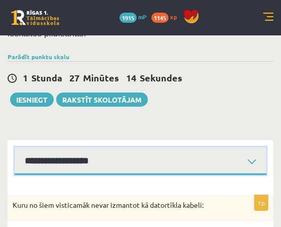
scroll to position [131, 0]
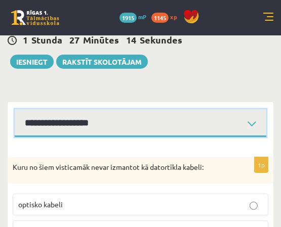
click at [158, 121] on select "**********" at bounding box center [141, 123] width 252 height 28
select select "**********"
click at [15, 109] on select "**********" at bounding box center [141, 123] width 252 height 28
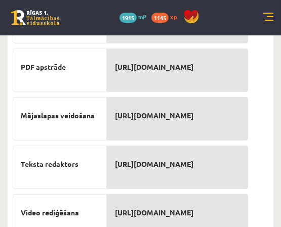
scroll to position [502, 0]
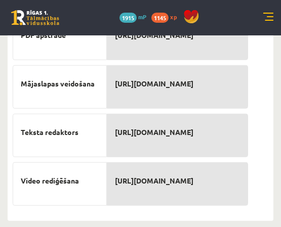
drag, startPoint x: 11, startPoint y: 67, endPoint x: 232, endPoint y: 168, distance: 243.2
copy div "Savieno atbilstošos tiešsaistes rīkus ar to funkcijām E-pasts Infografikas un d…"
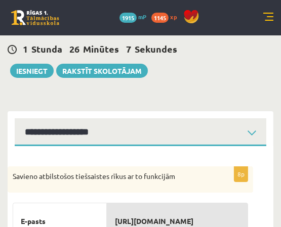
scroll to position [97, 0]
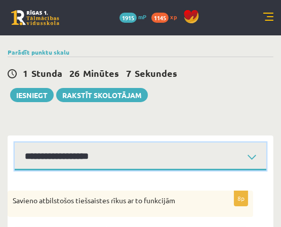
click at [204, 162] on select "**********" at bounding box center [141, 157] width 252 height 28
click at [15, 143] on select "**********" at bounding box center [141, 157] width 252 height 28
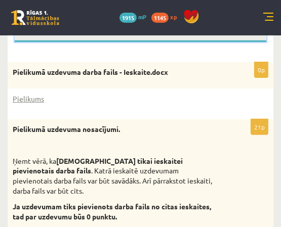
scroll to position [216, 0]
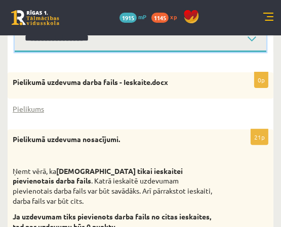
click at [123, 40] on select "**********" at bounding box center [141, 38] width 252 height 28
click at [15, 24] on select "**********" at bounding box center [141, 38] width 252 height 28
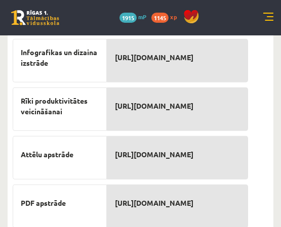
scroll to position [199, 0]
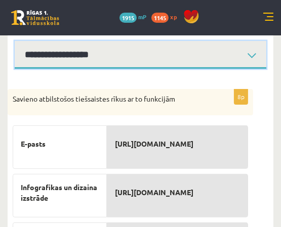
click at [178, 60] on select "**********" at bounding box center [141, 55] width 252 height 28
click at [178, 54] on select "**********" at bounding box center [141, 55] width 252 height 28
select select "**********"
click at [15, 41] on select "**********" at bounding box center [141, 55] width 252 height 28
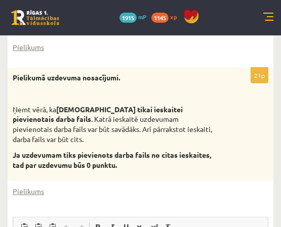
scroll to position [267, 0]
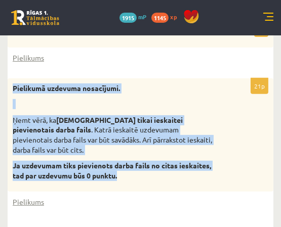
drag, startPoint x: 11, startPoint y: 86, endPoint x: 134, endPoint y: 163, distance: 145.6
click at [134, 163] on div "Pielikumā uzdevuma nosacījumi. Ņemt vērā, ka jāizmanto tikai ieskaitei pievieno…" at bounding box center [141, 136] width 266 height 114
copy div "Pielikumā uzdevuma nosacījumi. Ņemt vērā, ka jāizmanto tikai ieskaitei pievieno…"
click at [21, 197] on link "Pielikums" at bounding box center [28, 202] width 31 height 11
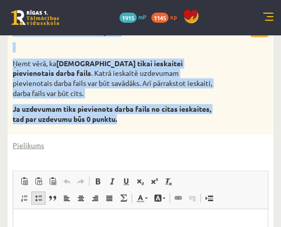
scroll to position [334, 0]
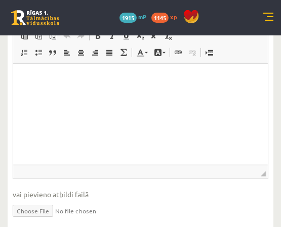
click at [164, 95] on html at bounding box center [140, 79] width 255 height 31
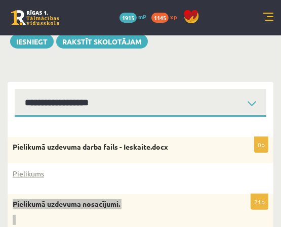
scroll to position [166, 0]
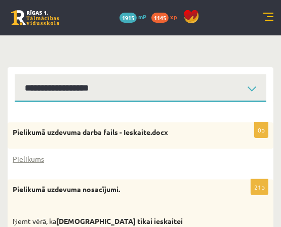
click at [163, 126] on div "Pielikumā uzdevuma darba fails - Ieskaite.docx" at bounding box center [141, 136] width 266 height 26
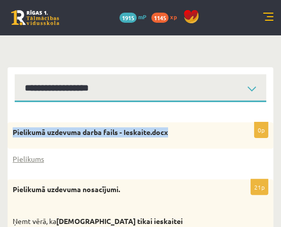
drag, startPoint x: 45, startPoint y: 135, endPoint x: 206, endPoint y: 136, distance: 161.1
click at [206, 136] on div "Pielikumā uzdevuma darba fails - Ieskaite.docx" at bounding box center [141, 136] width 266 height 26
copy strong "Pielikumā uzdevuma darba fails - Ieskaite.docx"
click at [42, 160] on link "Pielikums" at bounding box center [28, 159] width 31 height 11
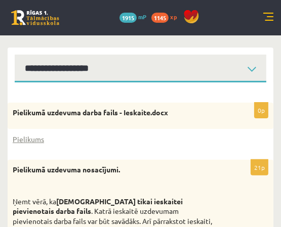
scroll to position [199, 0]
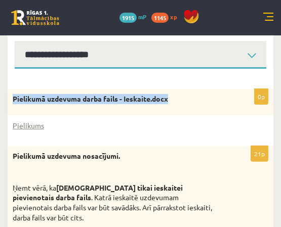
drag, startPoint x: 32, startPoint y: 95, endPoint x: 178, endPoint y: 106, distance: 146.3
click at [178, 106] on div "Pielikumā uzdevuma darba fails - Ieskaite.docx" at bounding box center [141, 102] width 266 height 26
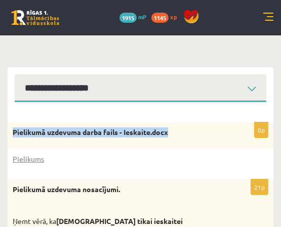
scroll to position [233, 0]
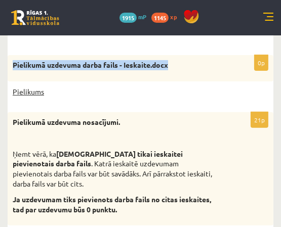
click at [36, 94] on link "Pielikums" at bounding box center [28, 92] width 31 height 11
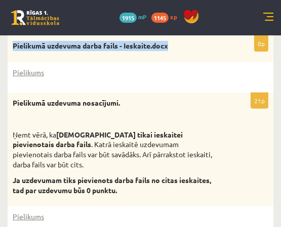
scroll to position [267, 0]
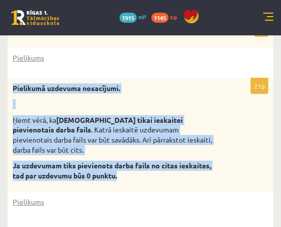
drag, startPoint x: 11, startPoint y: 90, endPoint x: 121, endPoint y: 169, distance: 135.1
click at [121, 169] on div "Pielikumā uzdevuma nosacījumi. Ņemt vērā, ka jāizmanto tikai ieskaitei pievieno…" at bounding box center [141, 136] width 266 height 114
copy div "Pielikumā uzdevuma nosacījumi. Ņemt vērā, ka jāizmanto tikai ieskaitei pievieno…"
click at [35, 197] on link "Pielikums" at bounding box center [28, 202] width 31 height 11
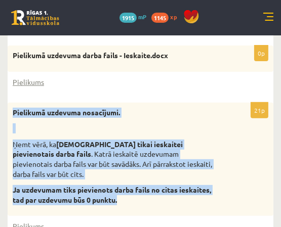
scroll to position [233, 0]
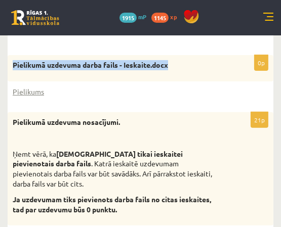
drag, startPoint x: 12, startPoint y: 63, endPoint x: 209, endPoint y: 57, distance: 197.6
click at [209, 57] on div "Pielikumā uzdevuma darba fails - Ieskaite.docx" at bounding box center [141, 68] width 266 height 26
click at [37, 92] on link "Pielikums" at bounding box center [28, 92] width 31 height 11
click at [32, 93] on link "Pielikums" at bounding box center [28, 92] width 31 height 11
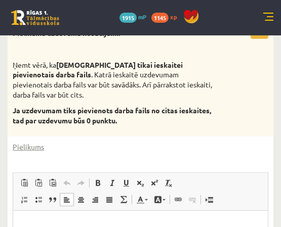
scroll to position [334, 0]
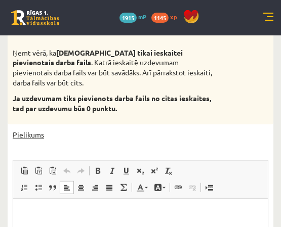
click at [38, 130] on link "Pielikums" at bounding box center [28, 135] width 31 height 11
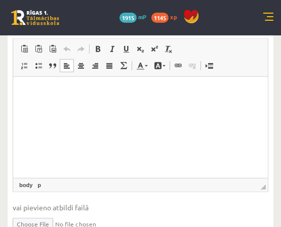
scroll to position [486, 0]
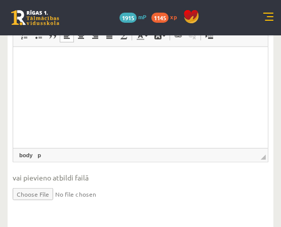
click at [28, 183] on input "file" at bounding box center [141, 193] width 256 height 21
type input "**********"
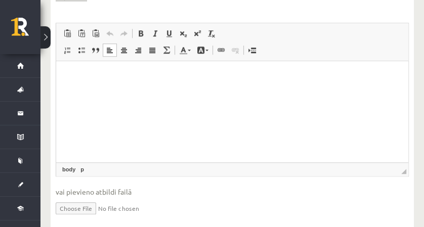
scroll to position [473, 0]
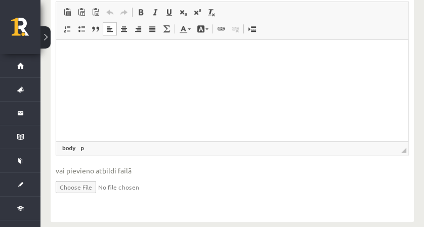
click at [79, 178] on input "file" at bounding box center [233, 186] width 354 height 21
click at [80, 177] on input "file" at bounding box center [233, 186] width 354 height 21
click at [67, 176] on input "file" at bounding box center [233, 186] width 354 height 21
click at [81, 176] on input "file" at bounding box center [233, 186] width 354 height 21
click at [89, 180] on input "file" at bounding box center [233, 186] width 354 height 21
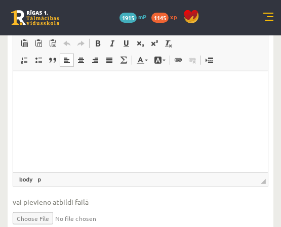
scroll to position [486, 0]
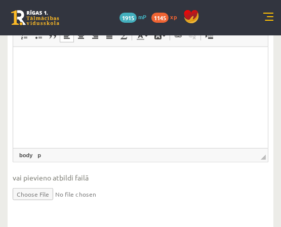
click at [40, 183] on input "file" at bounding box center [141, 193] width 256 height 21
click at [19, 188] on input "file" at bounding box center [141, 193] width 256 height 21
click at [13, 183] on input "file" at bounding box center [141, 193] width 256 height 21
click at [46, 188] on input "file" at bounding box center [141, 193] width 256 height 21
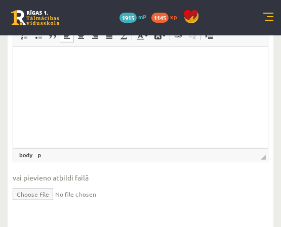
click at [32, 183] on input "file" at bounding box center [141, 193] width 256 height 21
click at [31, 183] on input "file" at bounding box center [141, 193] width 256 height 21
type input "**********"
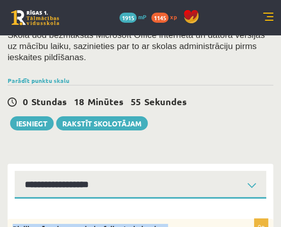
scroll to position [47, 0]
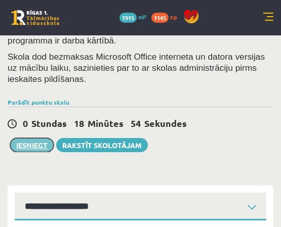
click at [36, 143] on button "Iesniegt" at bounding box center [32, 145] width 44 height 14
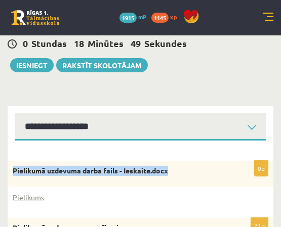
scroll to position [182, 0]
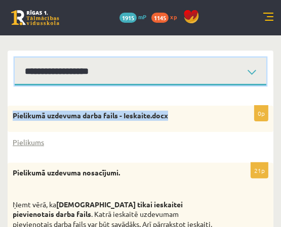
click at [184, 79] on select "**********" at bounding box center [141, 72] width 252 height 28
click at [15, 58] on select "**********" at bounding box center [141, 72] width 252 height 28
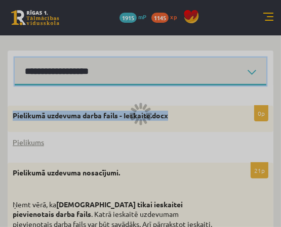
click at [184, 77] on select "**********" at bounding box center [141, 72] width 252 height 28
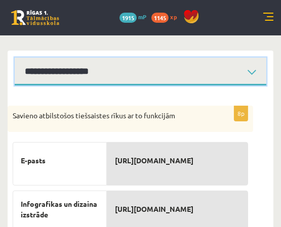
click at [185, 66] on select "**********" at bounding box center [141, 72] width 252 height 28
click at [185, 67] on select "**********" at bounding box center [141, 72] width 252 height 28
select select "**********"
click at [15, 58] on select "**********" at bounding box center [141, 72] width 252 height 28
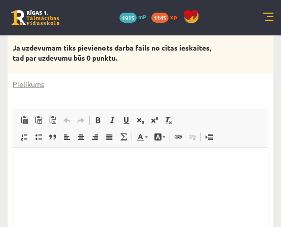
scroll to position [486, 0]
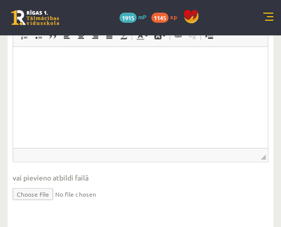
click at [37, 187] on input "file" at bounding box center [141, 193] width 256 height 21
type input "**********"
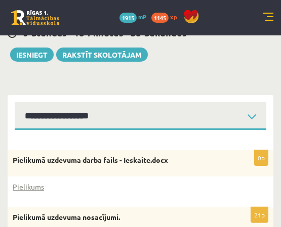
scroll to position [115, 0]
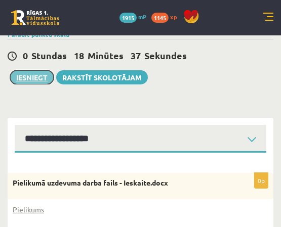
click at [43, 78] on button "Iesniegt" at bounding box center [32, 77] width 44 height 14
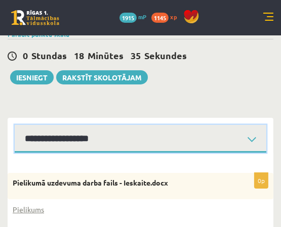
click at [160, 141] on select "**********" at bounding box center [141, 139] width 252 height 28
click at [15, 125] on select "**********" at bounding box center [141, 139] width 252 height 28
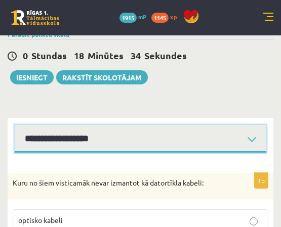
click at [151, 142] on select "**********" at bounding box center [141, 139] width 252 height 28
select select "**********"
click at [15, 125] on select "**********" at bounding box center [141, 139] width 252 height 28
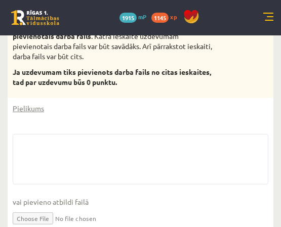
scroll to position [385, 0]
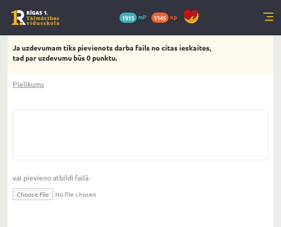
click at [14, 189] on input "file" at bounding box center [141, 193] width 256 height 21
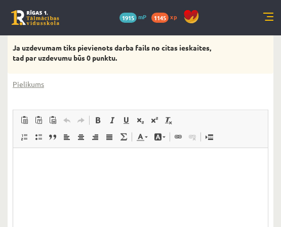
scroll to position [486, 0]
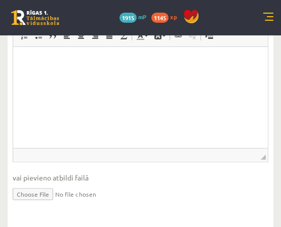
type input "**********"
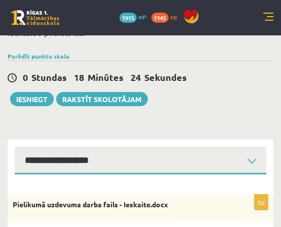
scroll to position [47, 0]
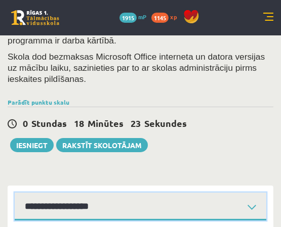
click at [117, 200] on select "**********" at bounding box center [141, 207] width 252 height 28
click at [15, 193] on select "**********" at bounding box center [141, 207] width 252 height 28
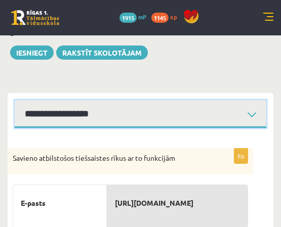
scroll to position [182, 0]
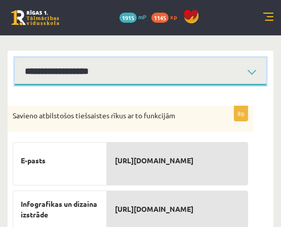
drag, startPoint x: 131, startPoint y: 76, endPoint x: 130, endPoint y: 85, distance: 8.1
click at [131, 76] on select "**********" at bounding box center [141, 72] width 252 height 28
select select "**********"
click at [15, 58] on select "**********" at bounding box center [141, 72] width 252 height 28
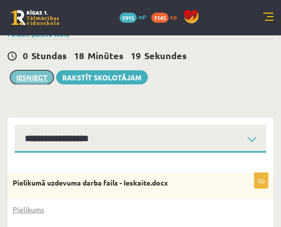
click at [35, 79] on button "Iesniegt" at bounding box center [32, 77] width 44 height 14
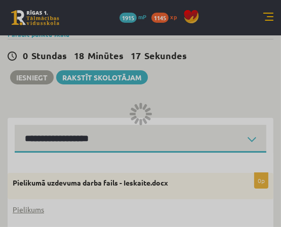
click at [99, 77] on div at bounding box center [140, 113] width 281 height 227
click at [100, 76] on div at bounding box center [140, 113] width 281 height 227
click at [109, 75] on div at bounding box center [140, 113] width 281 height 227
click at [110, 75] on div at bounding box center [140, 113] width 281 height 227
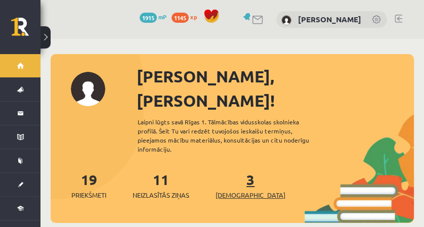
click at [233, 171] on link "3 Ieskaites" at bounding box center [251, 186] width 70 height 30
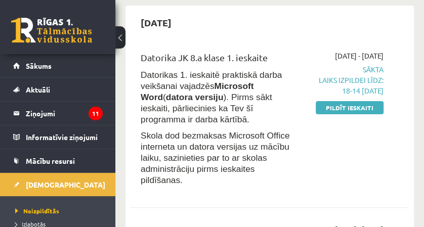
scroll to position [135, 0]
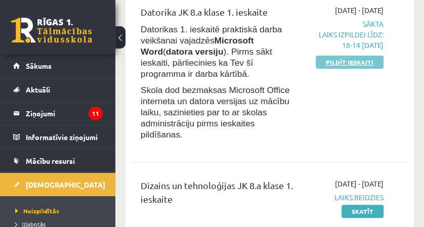
click at [347, 69] on link "Pildīt ieskaiti" at bounding box center [350, 62] width 68 height 13
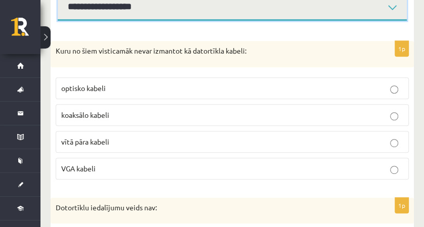
click at [243, 16] on select "**********" at bounding box center [233, 7] width 350 height 28
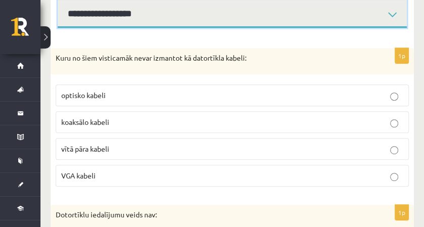
click at [58, 0] on select "**********" at bounding box center [233, 14] width 350 height 28
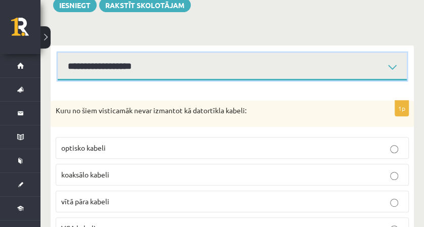
scroll to position [162, 0]
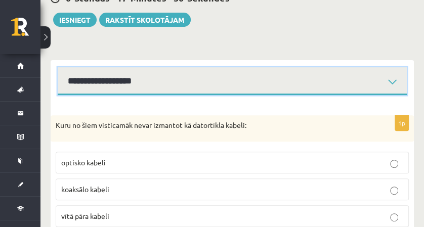
click at [169, 82] on select "**********" at bounding box center [233, 81] width 350 height 28
click at [58, 67] on select "**********" at bounding box center [233, 81] width 350 height 28
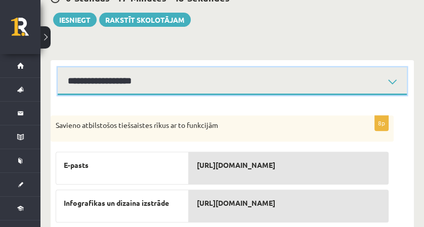
click at [182, 82] on select "**********" at bounding box center [233, 81] width 350 height 28
click at [58, 67] on select "**********" at bounding box center [233, 81] width 350 height 28
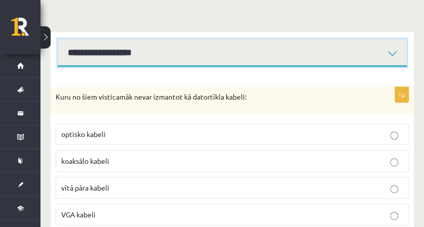
scroll to position [162, 0]
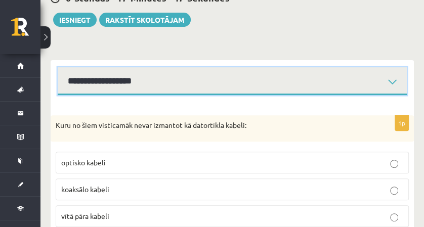
click at [160, 88] on select "**********" at bounding box center [233, 81] width 350 height 28
drag, startPoint x: 162, startPoint y: 84, endPoint x: 159, endPoint y: 95, distance: 12.0
click at [162, 84] on select "**********" at bounding box center [233, 81] width 350 height 28
select select "**********"
click at [58, 67] on select "**********" at bounding box center [233, 81] width 350 height 28
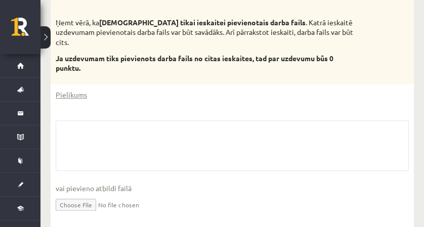
scroll to position [371, 0]
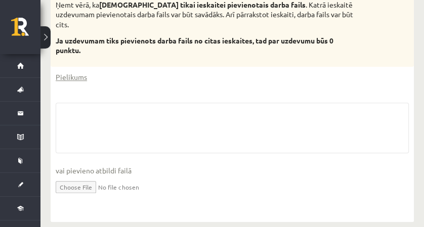
click at [91, 176] on input "file" at bounding box center [233, 186] width 354 height 21
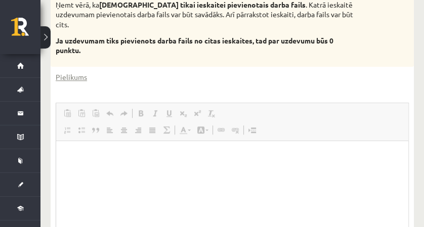
scroll to position [0, 0]
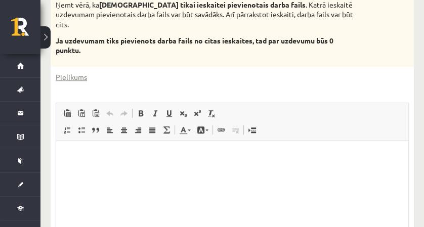
type input "**********"
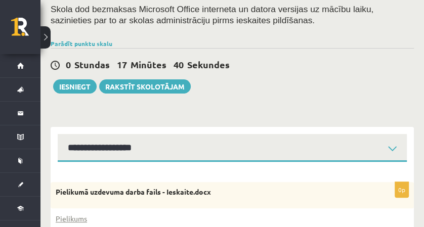
scroll to position [34, 0]
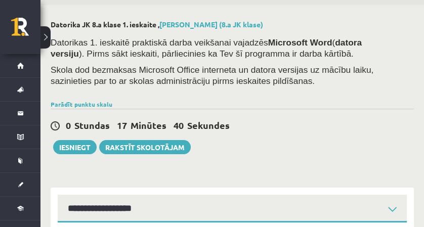
click at [74, 138] on div "0 Stundas 17 Minūtes 40 Sekundes Notikusi kļūda pie pēdējās saglabāšanas. Lūdzu…" at bounding box center [233, 132] width 364 height 46
click at [77, 147] on button "Iesniegt" at bounding box center [75, 147] width 44 height 14
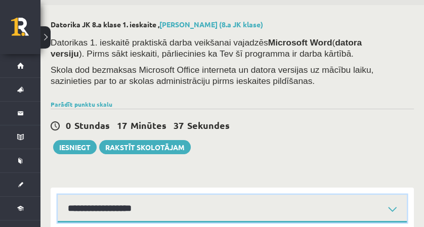
click at [216, 213] on select "**********" at bounding box center [233, 209] width 350 height 28
click at [58, 195] on select "**********" at bounding box center [233, 209] width 350 height 28
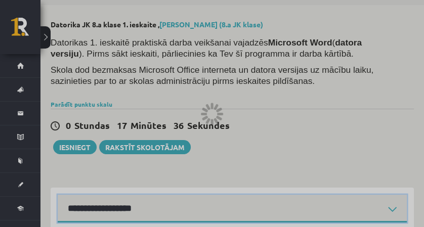
click at [210, 204] on select "**********" at bounding box center [233, 209] width 350 height 28
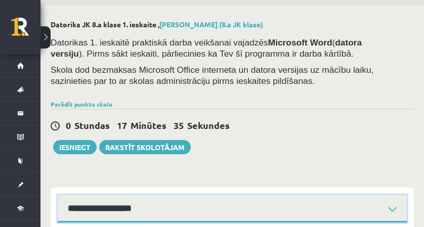
select select "**********"
click at [58, 195] on select "**********" at bounding box center [233, 209] width 350 height 28
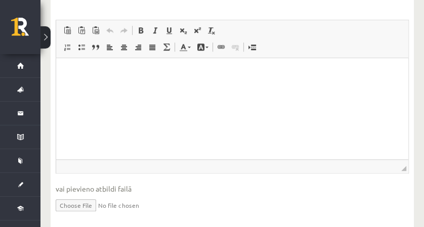
scroll to position [473, 0]
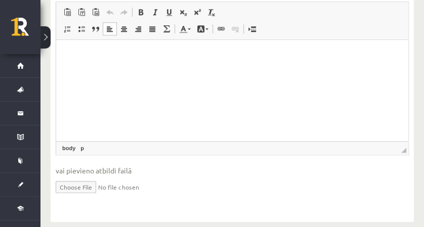
click at [125, 70] on html at bounding box center [232, 55] width 353 height 31
click at [83, 176] on input "file" at bounding box center [233, 186] width 354 height 21
type input "**********"
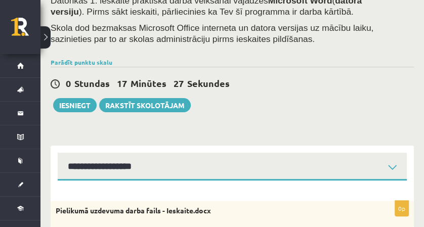
scroll to position [34, 0]
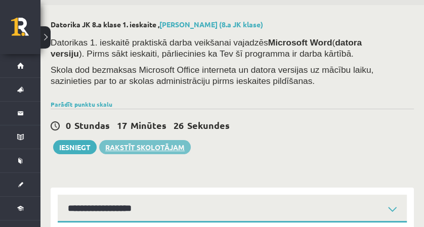
click at [137, 150] on link "Rakstīt skolotājam" at bounding box center [145, 147] width 92 height 14
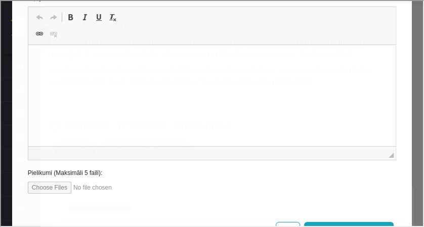
scroll to position [192, 0]
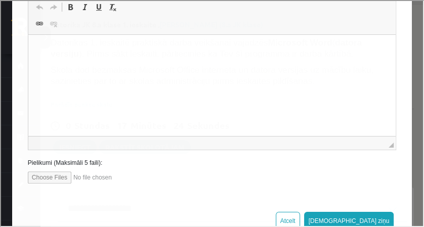
click at [57, 173] on input "file" at bounding box center [84, 177] width 115 height 12
type input "**********"
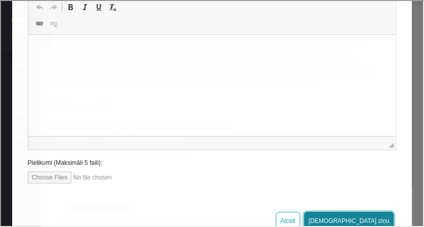
click at [363, 217] on button "[DEMOGRAPHIC_DATA] ziņu" at bounding box center [348, 220] width 90 height 18
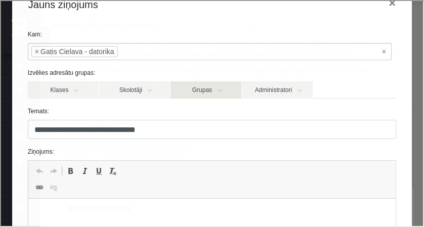
scroll to position [0, 0]
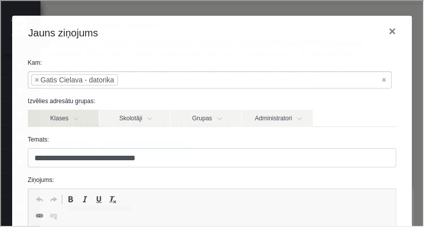
click at [75, 118] on link "Klases" at bounding box center [62, 117] width 71 height 17
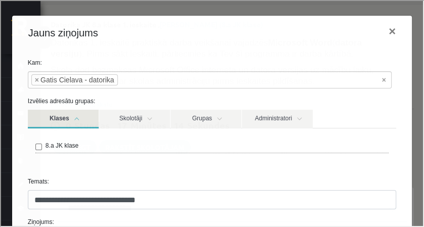
click at [75, 118] on link "Klases" at bounding box center [62, 118] width 71 height 19
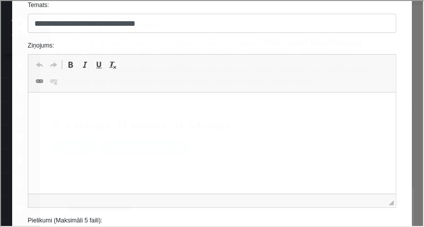
click at [135, 124] on html at bounding box center [212, 108] width 368 height 31
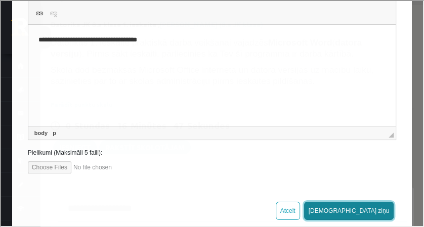
click at [369, 203] on button "[DEMOGRAPHIC_DATA] ziņu" at bounding box center [348, 210] width 90 height 18
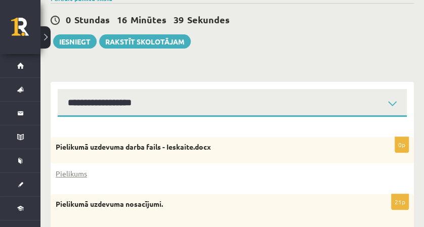
scroll to position [101, 0]
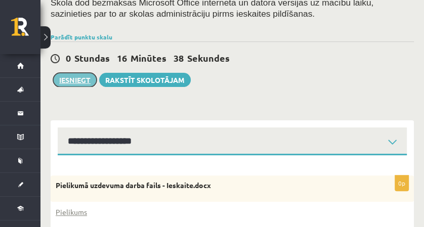
click at [92, 81] on button "Iesniegt" at bounding box center [75, 80] width 44 height 14
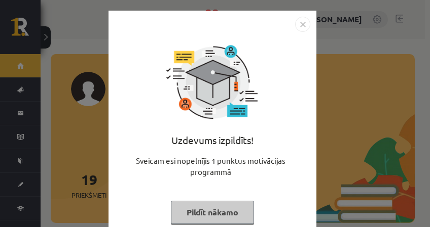
click at [300, 23] on img "Close" at bounding box center [302, 24] width 15 height 15
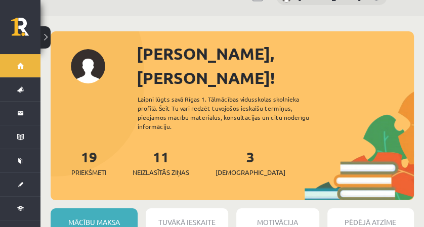
scroll to position [33, 0]
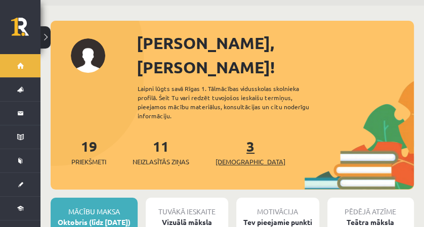
click at [231, 137] on link "3 Ieskaites" at bounding box center [251, 152] width 70 height 30
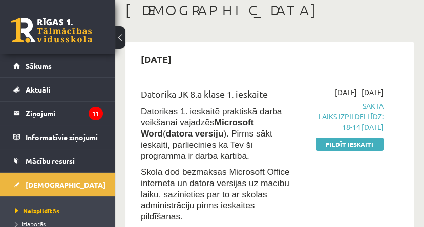
scroll to position [101, 0]
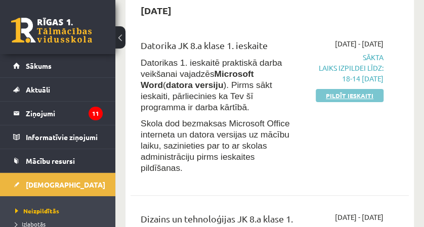
click at [332, 102] on link "Pildīt ieskaiti" at bounding box center [350, 95] width 68 height 13
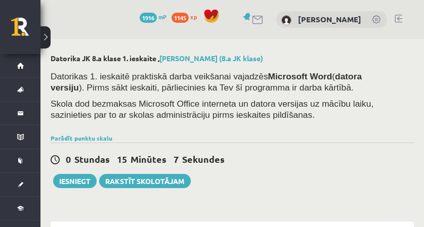
select select "**********"
click at [80, 179] on button "Iesniegt" at bounding box center [75, 181] width 44 height 14
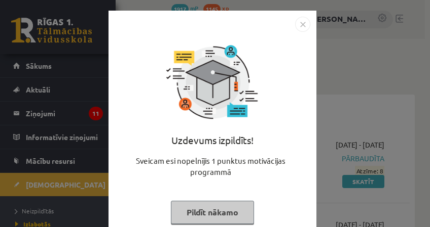
click at [302, 23] on img "Close" at bounding box center [302, 24] width 15 height 15
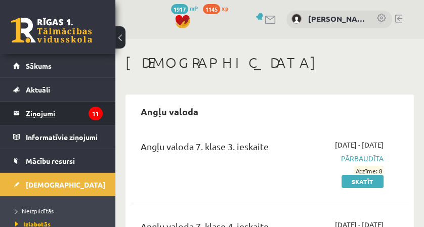
click at [82, 112] on legend "Ziņojumi 11" at bounding box center [64, 113] width 77 height 23
